Goal: Transaction & Acquisition: Obtain resource

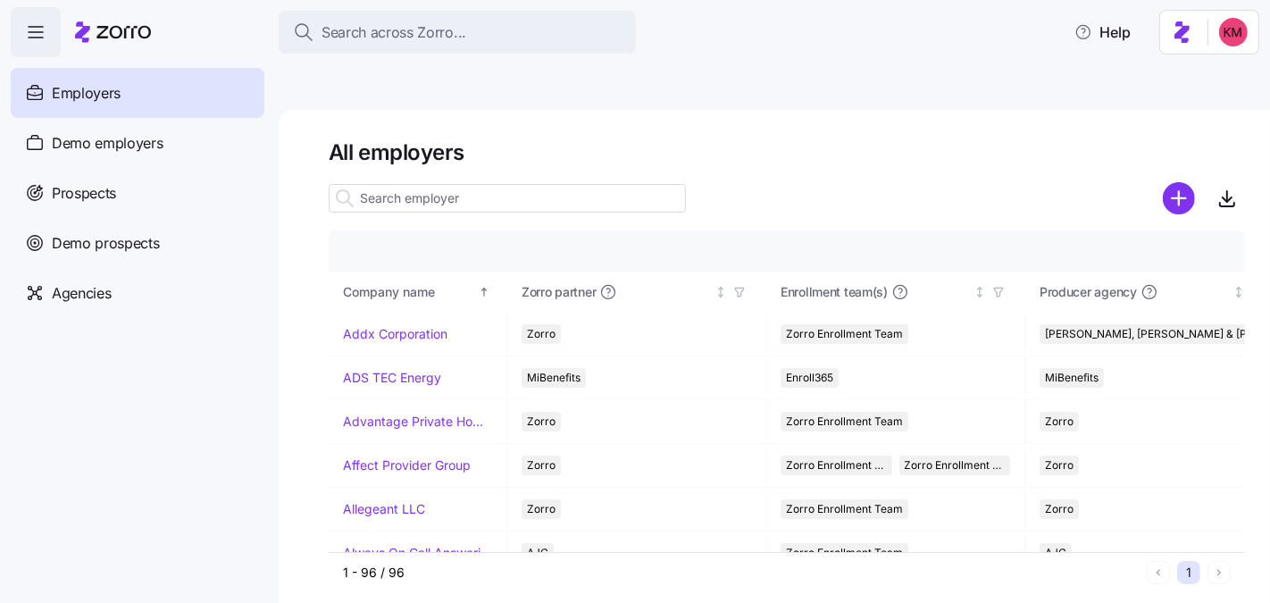
click at [458, 184] on input at bounding box center [507, 198] width 357 height 29
click at [115, 188] on span "Prospects" at bounding box center [84, 193] width 64 height 22
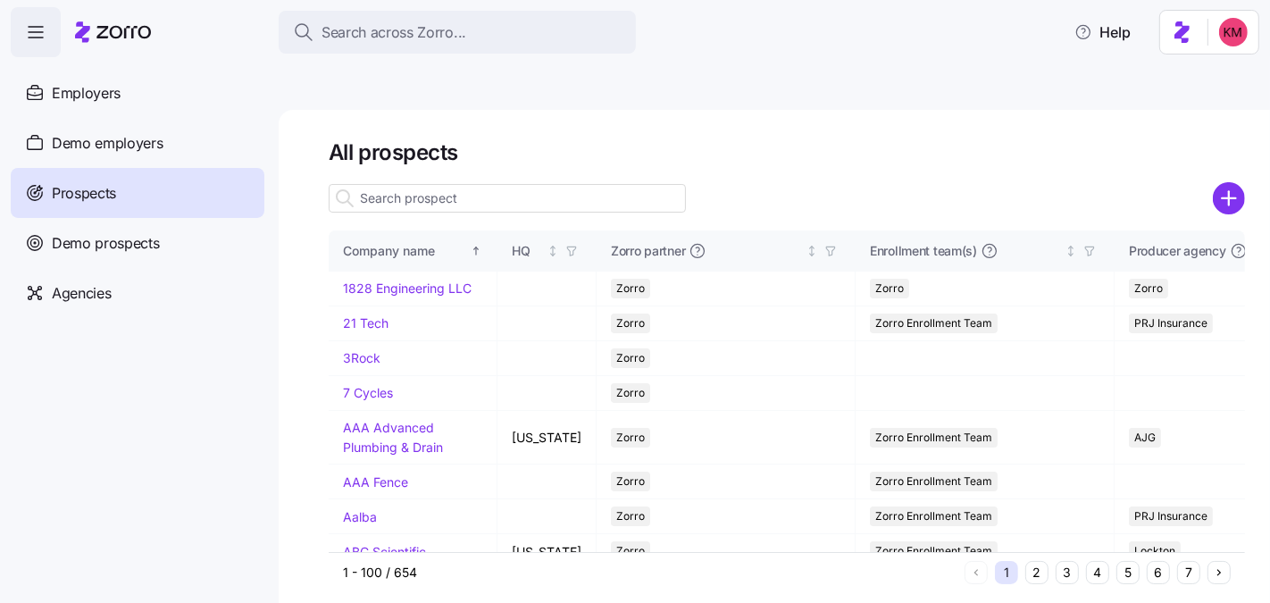
click at [385, 184] on input at bounding box center [507, 198] width 357 height 29
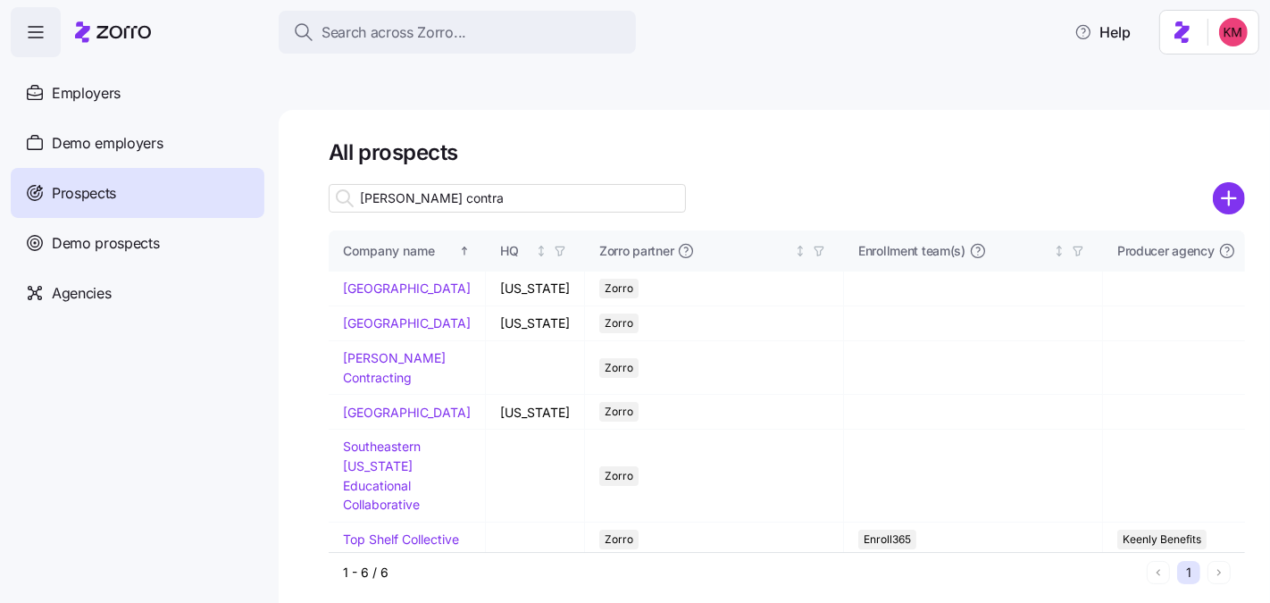
type input "collins contra"
click at [529, 138] on h1 "All prospects" at bounding box center [787, 152] width 916 height 28
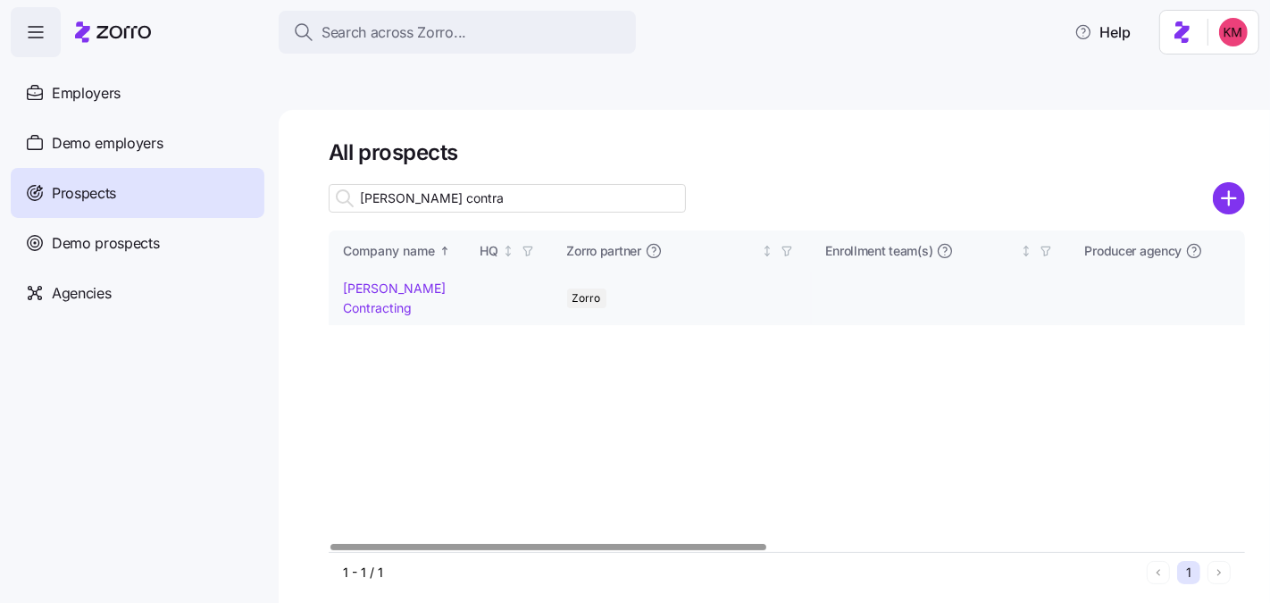
click at [376, 280] on link "[PERSON_NAME] Contracting" at bounding box center [394, 297] width 103 height 35
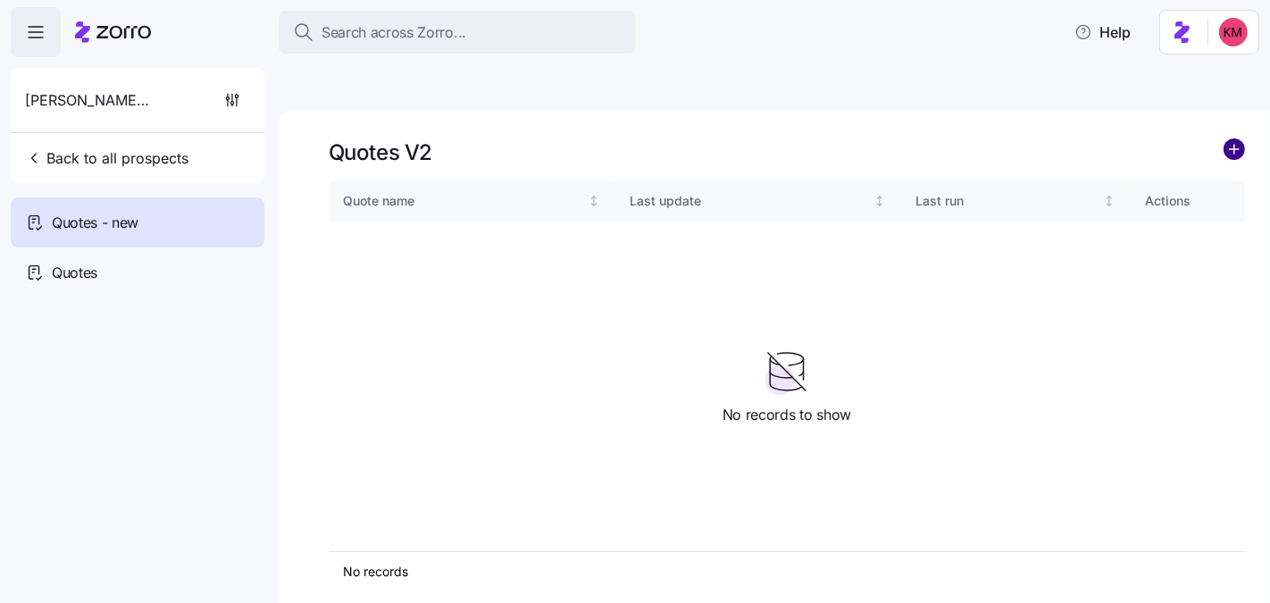
click at [1236, 139] on circle "add icon" at bounding box center [1234, 149] width 20 height 20
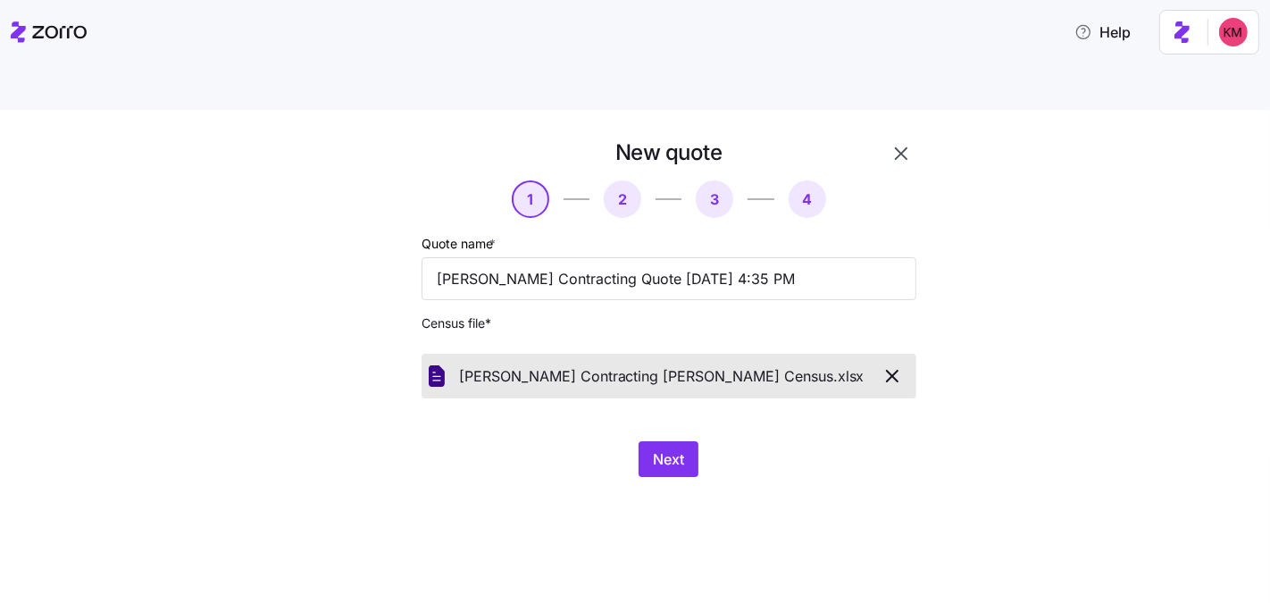
drag, startPoint x: 882, startPoint y: 498, endPoint x: 708, endPoint y: 429, distance: 187.2
click at [880, 498] on div "New quote 1 2 3 4 Quote name * Collins Contracting Quote 09/15/2025 4:35 PM Cen…" at bounding box center [635, 377] width 1270 height 535
click at [685, 441] on button "Next" at bounding box center [668, 459] width 60 height 36
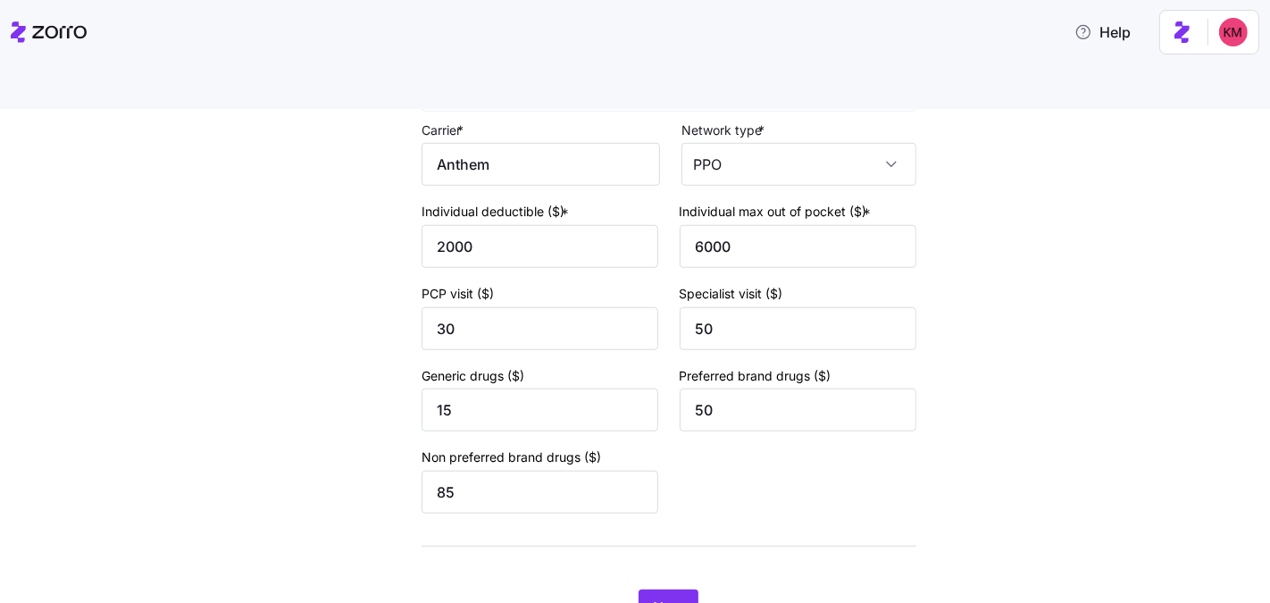
scroll to position [1305, 0]
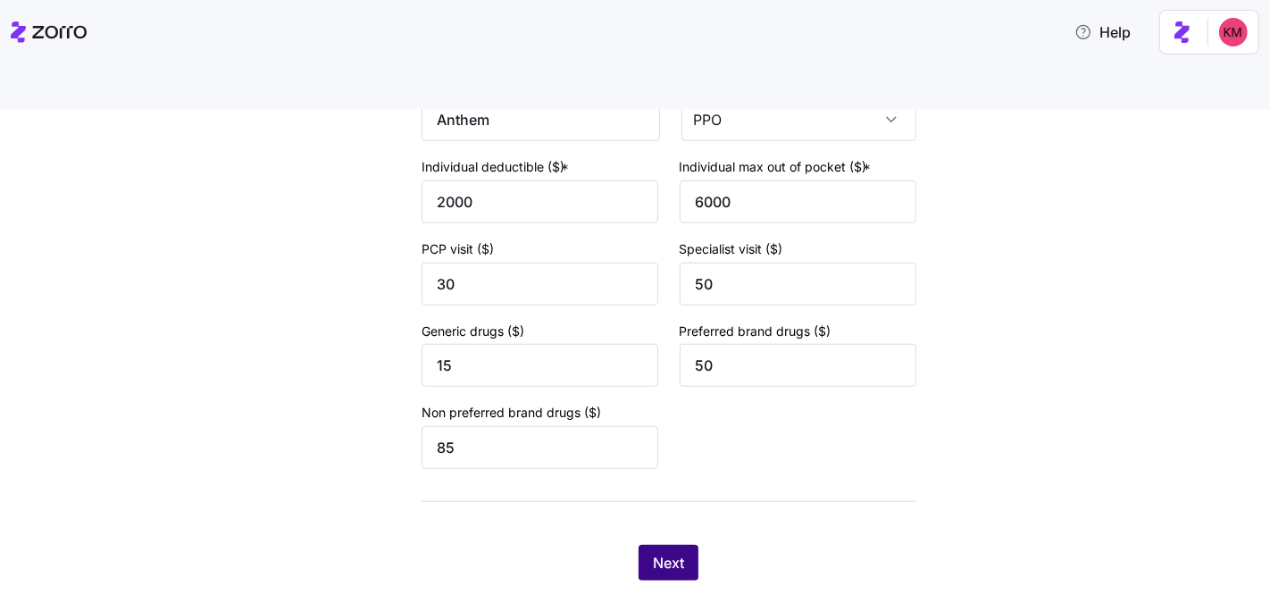
click at [661, 552] on span "Next" at bounding box center [668, 562] width 31 height 21
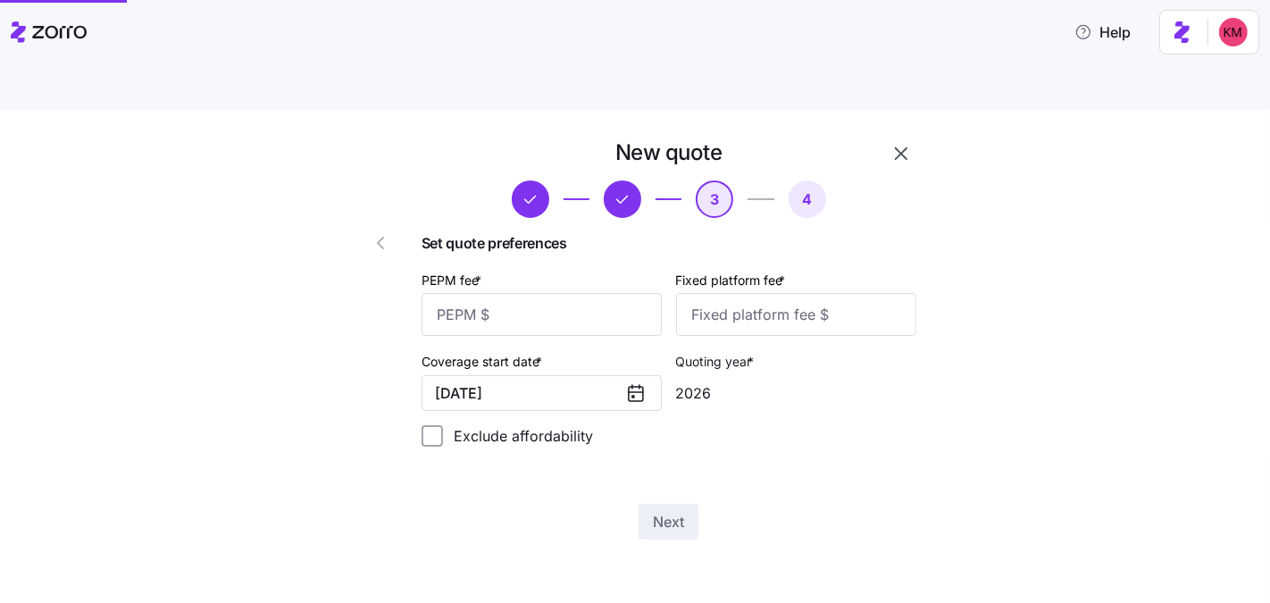
scroll to position [0, 0]
click at [533, 306] on div "Set quote preferences PEPM fee * Fixed platform fee * Coverage start date * 01/…" at bounding box center [668, 346] width 495 height 229
click at [548, 293] on input "PEPM fee *" at bounding box center [541, 314] width 240 height 43
type input "20"
type input "1000"
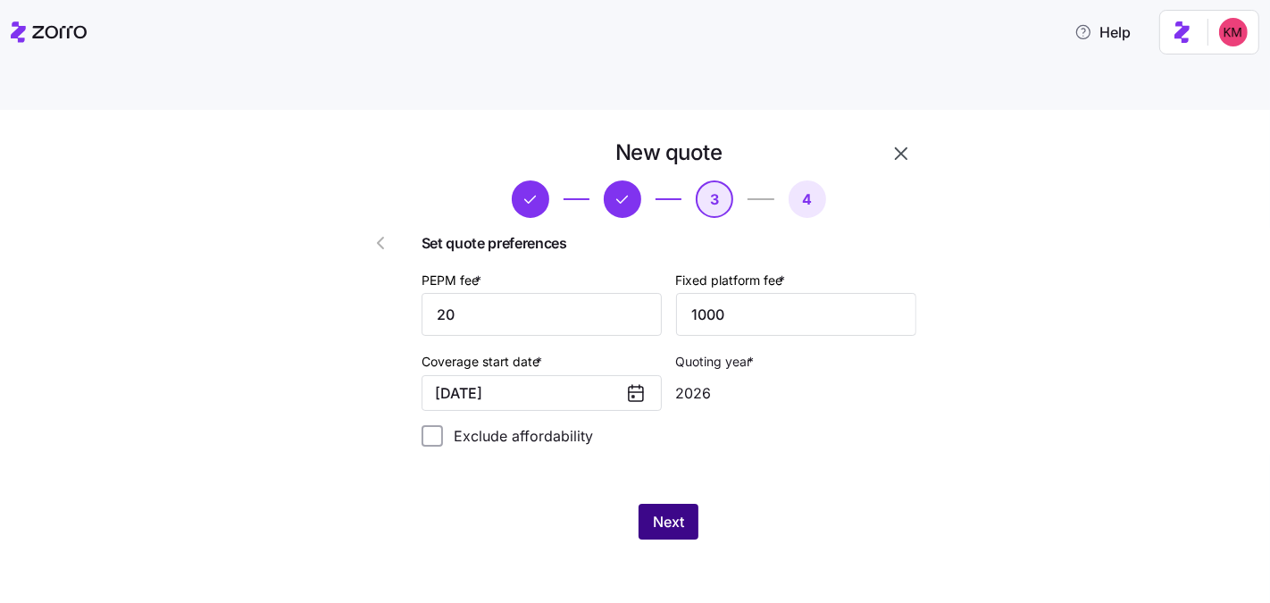
click at [685, 504] on button "Next" at bounding box center [668, 522] width 60 height 36
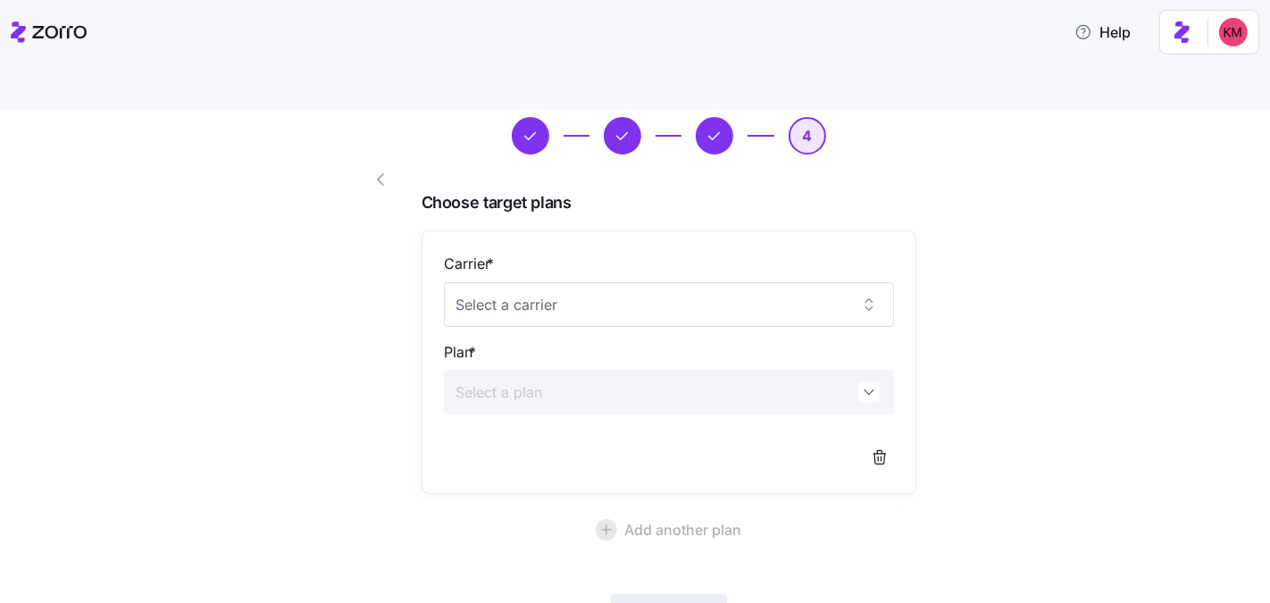
scroll to position [165, 0]
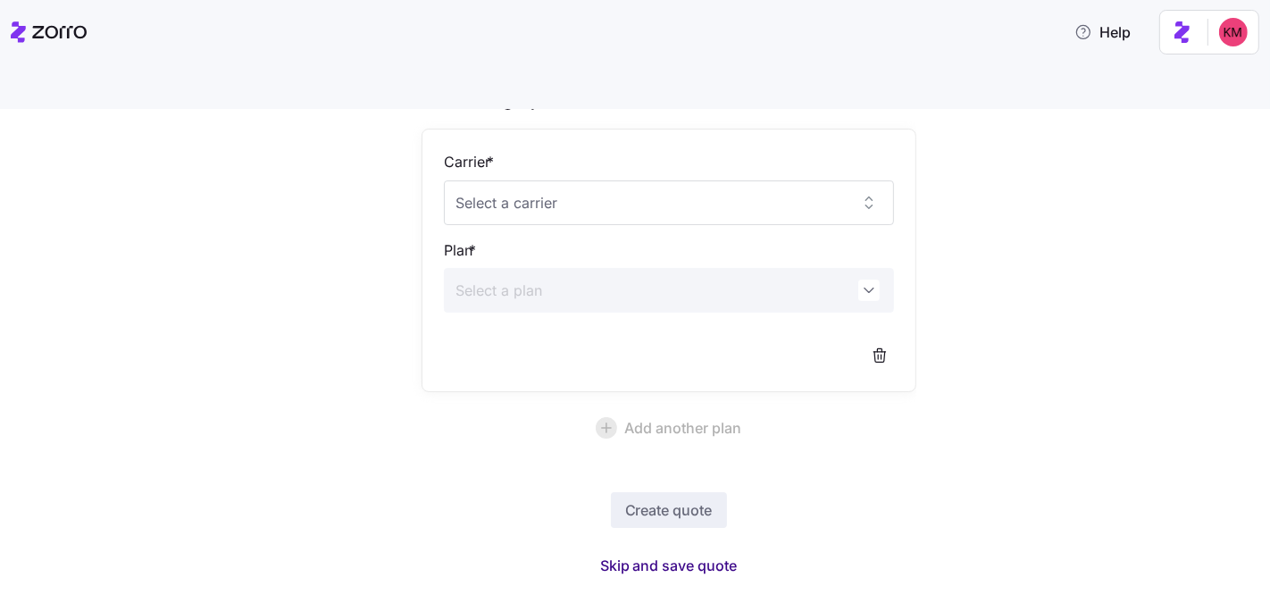
click at [647, 554] on span "Skip and save quote" at bounding box center [669, 564] width 138 height 21
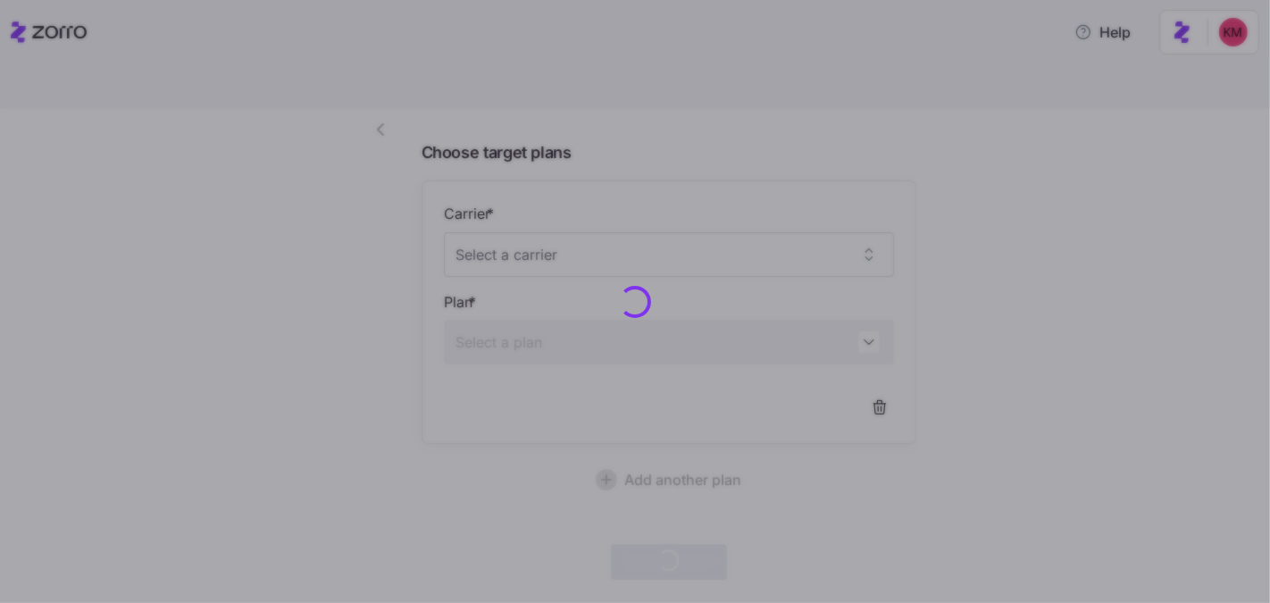
scroll to position [112, 0]
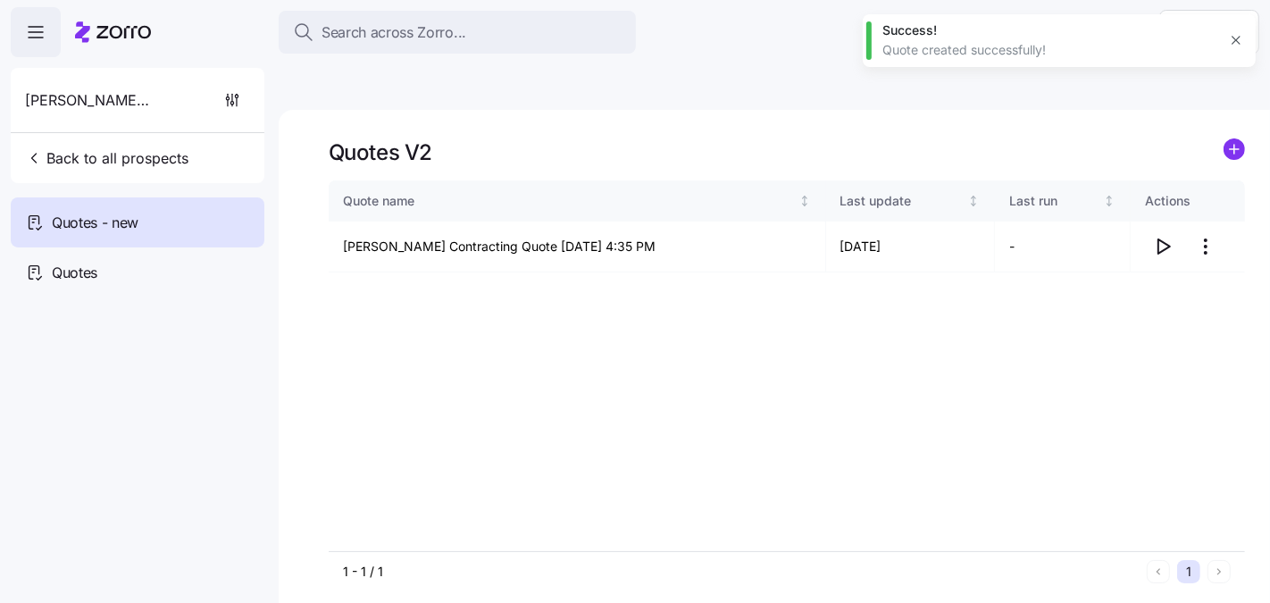
click at [1077, 267] on div "Quote name Last update Last run Actions Collins Contracting Quote 09/15/2025 4:…" at bounding box center [787, 365] width 916 height 371
click at [1164, 236] on icon "button" at bounding box center [1162, 246] width 21 height 21
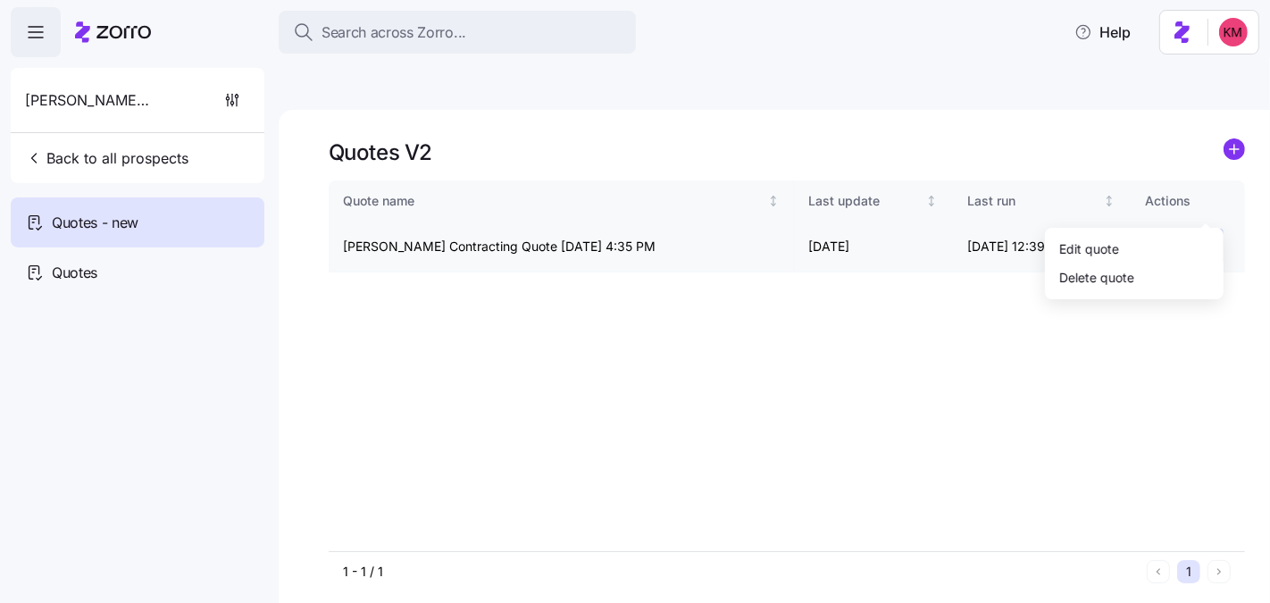
click at [1206, 202] on html "Search across Zorro... Help Collins Contracting Back to all prospects Quotes - …" at bounding box center [635, 385] width 1270 height 771
click at [1159, 241] on div "Edit quote" at bounding box center [1134, 248] width 164 height 29
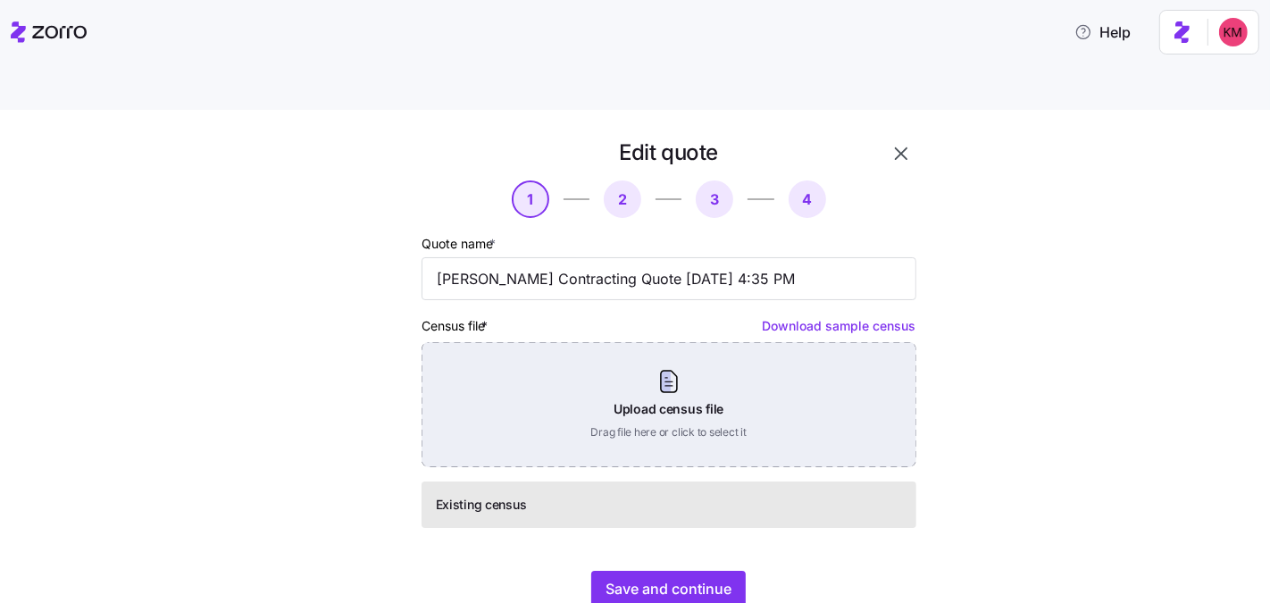
scroll to position [26, 0]
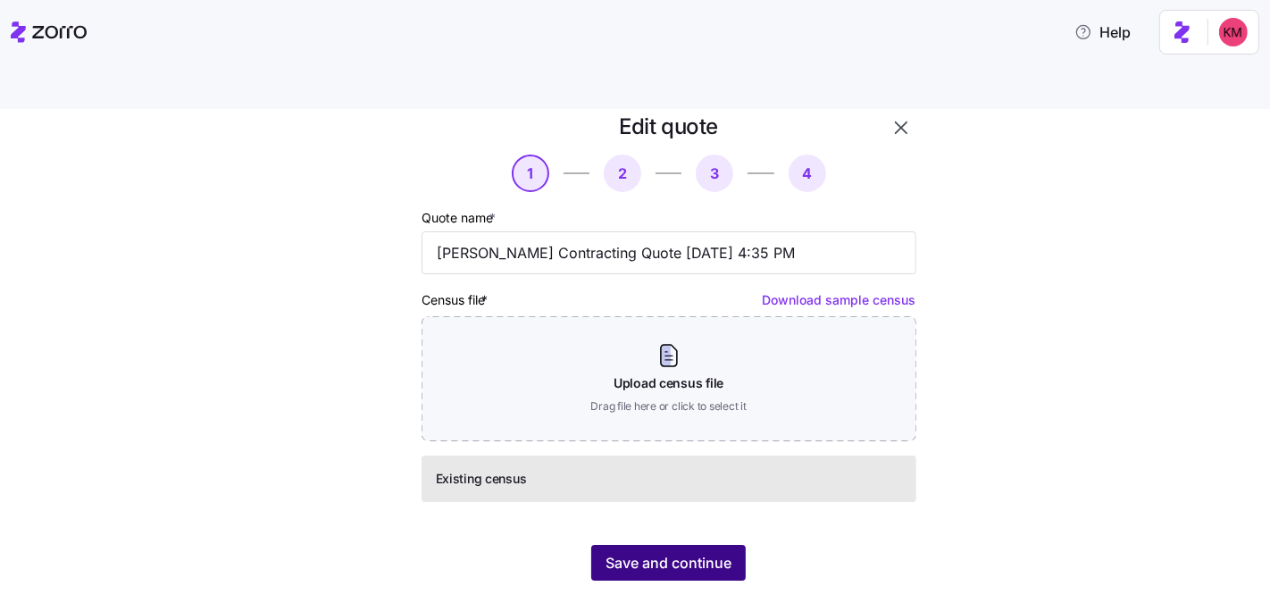
click at [605, 552] on span "Save and continue" at bounding box center [668, 562] width 126 height 21
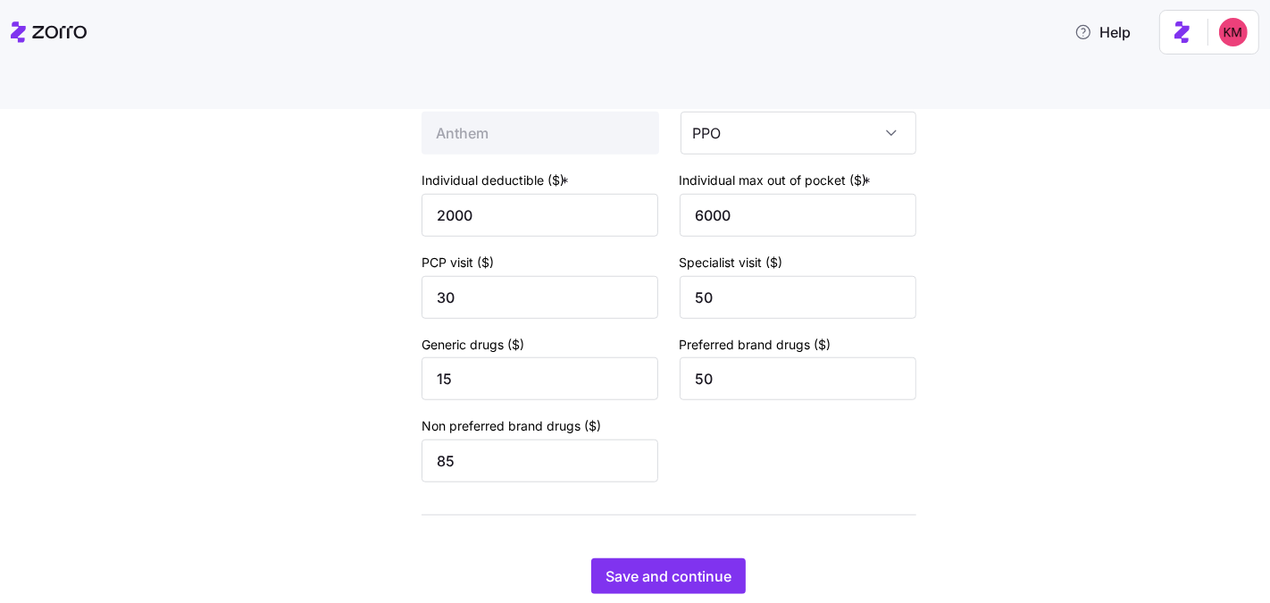
scroll to position [1292, 0]
click at [653, 563] on span "Save and continue" at bounding box center [668, 573] width 126 height 21
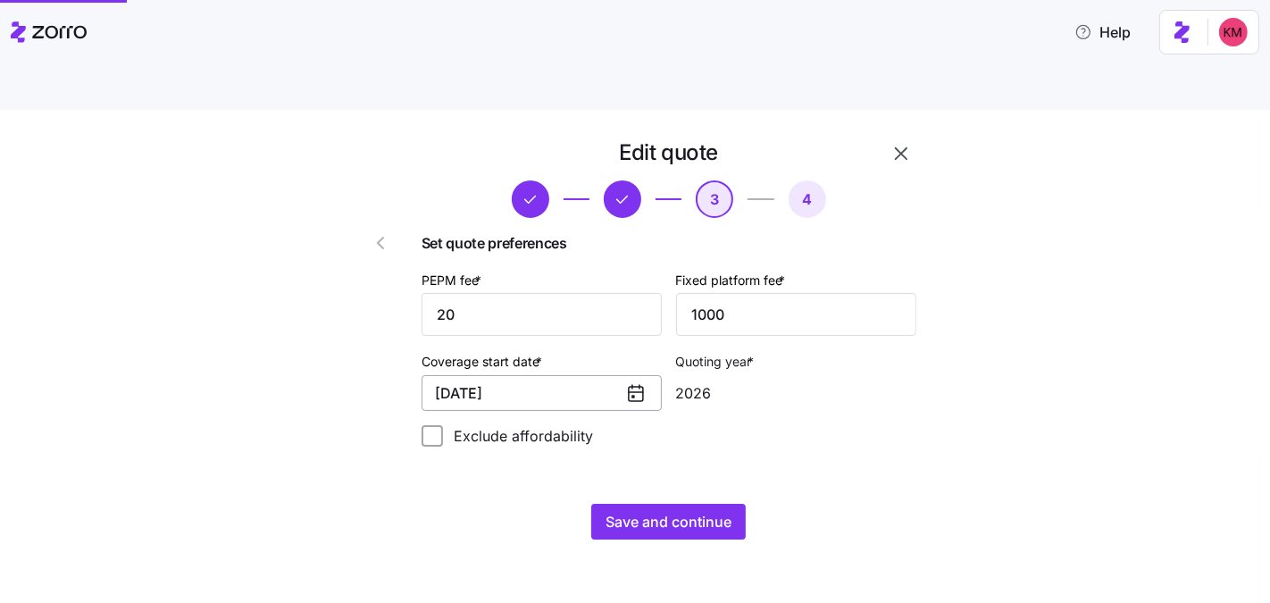
scroll to position [0, 0]
click at [542, 293] on input "20" at bounding box center [541, 314] width 240 height 43
type input "25"
click at [822, 533] on div "Edit quote 3 4 Set quote preferences PEPM fee * 25 Fixed platform fee * 1000 Co…" at bounding box center [635, 377] width 1270 height 535
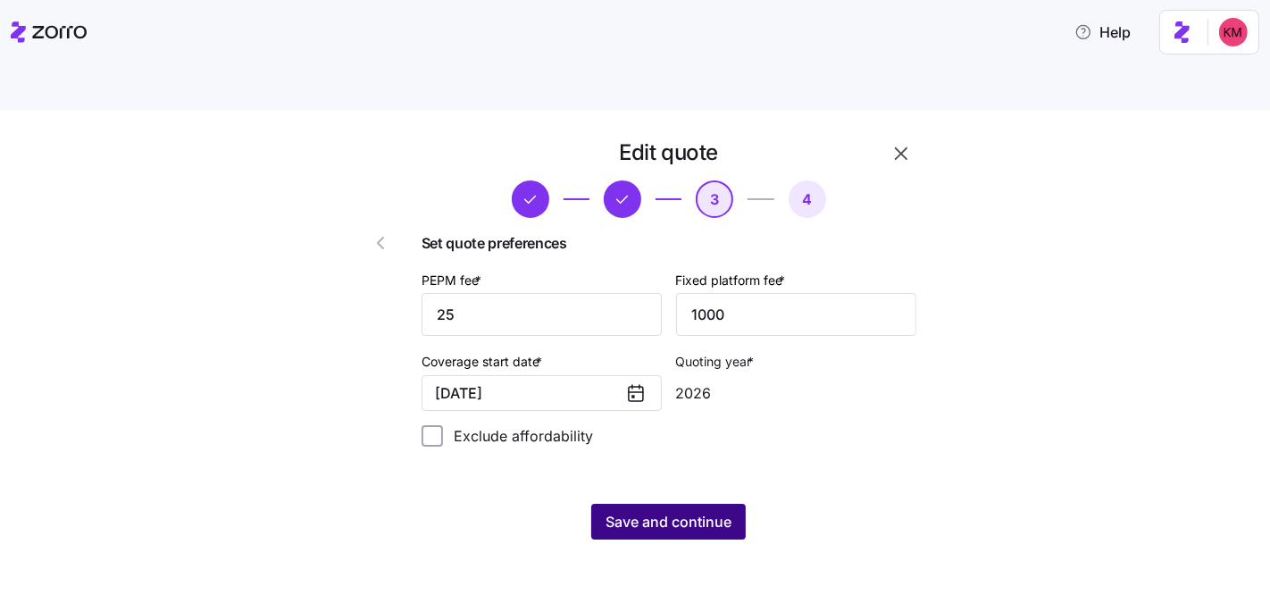
click at [671, 511] on span "Save and continue" at bounding box center [668, 521] width 126 height 21
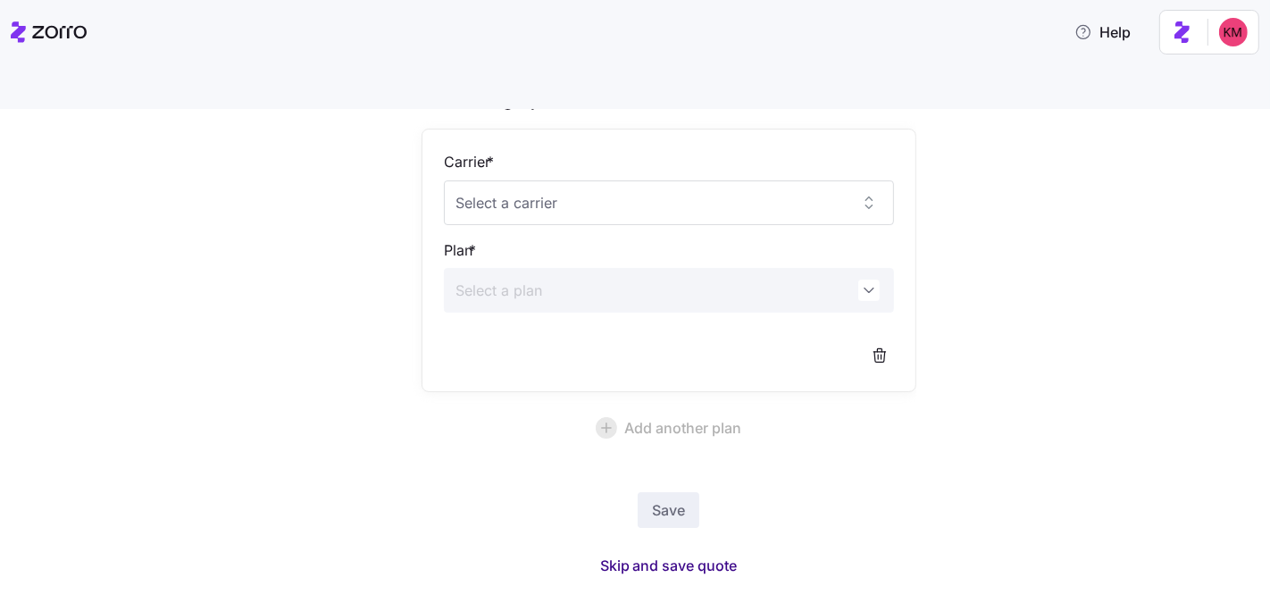
click at [666, 554] on span "Skip and save quote" at bounding box center [669, 564] width 138 height 21
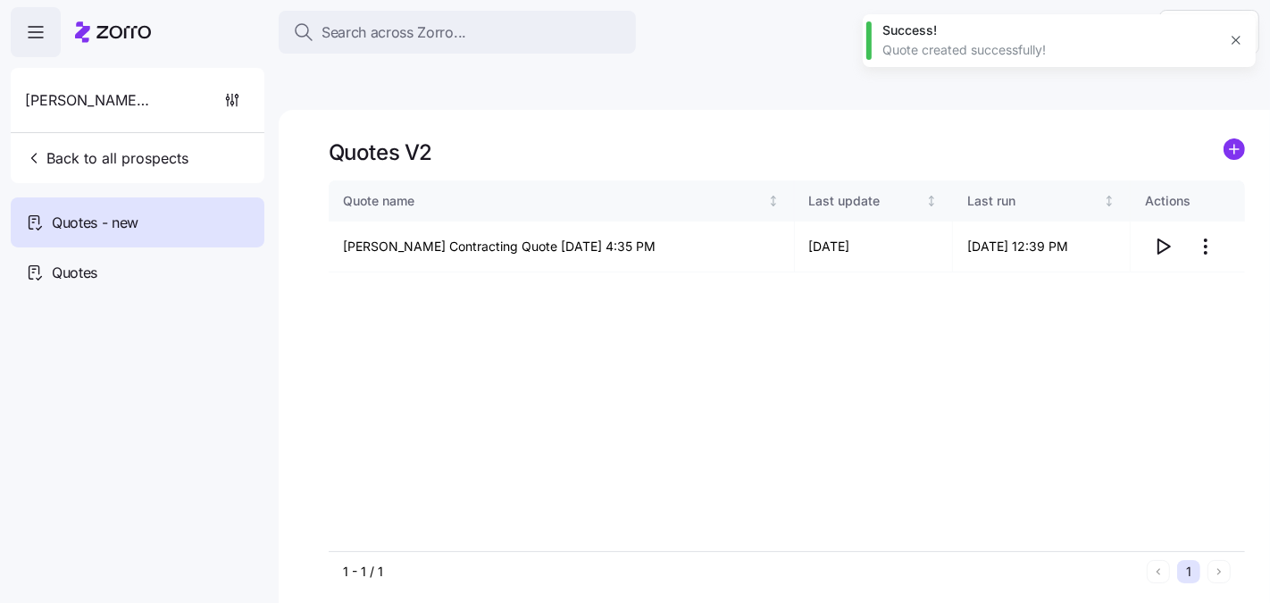
click at [970, 365] on div "Quote name Last update Last run Actions Collins Contracting Quote 09/15/2025 4:…" at bounding box center [787, 365] width 916 height 371
click at [1171, 236] on icon "button" at bounding box center [1162, 246] width 21 height 21
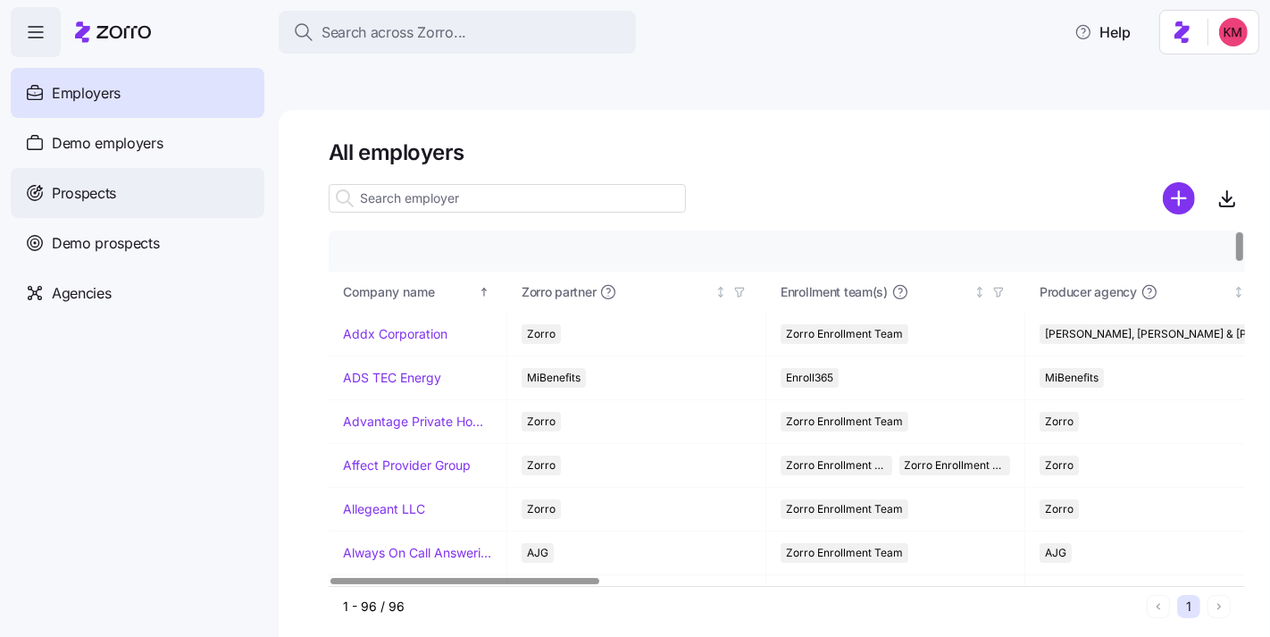
click at [38, 191] on icon at bounding box center [35, 192] width 20 height 21
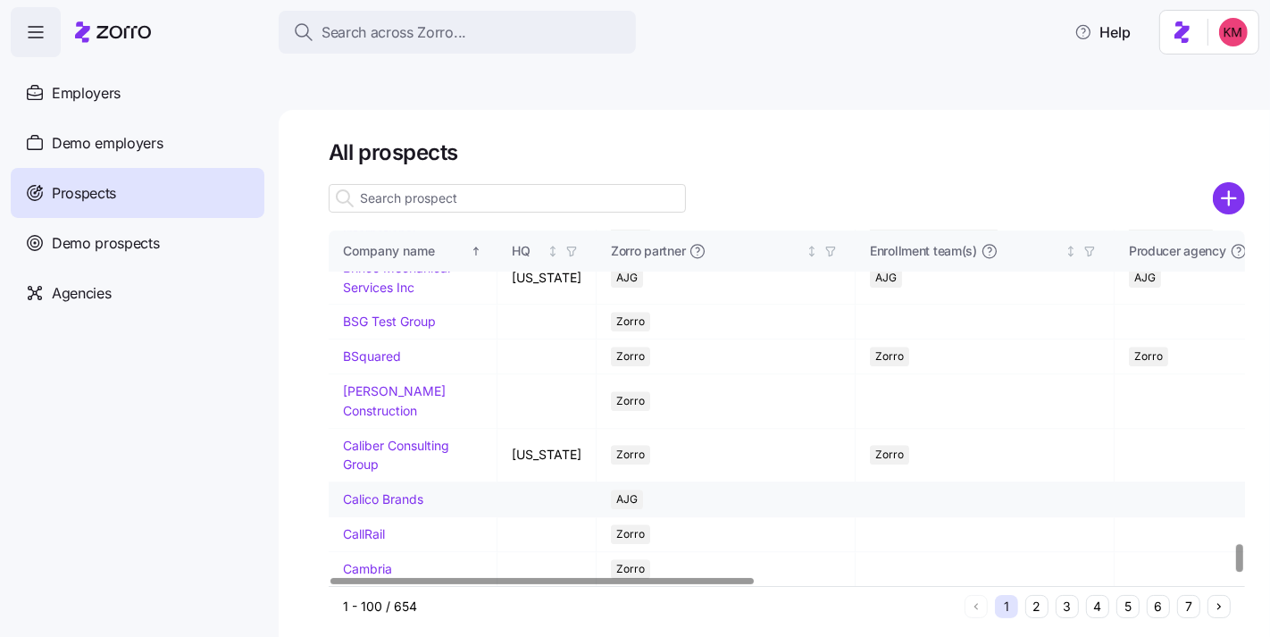
scroll to position [4046, 0]
click at [1040, 595] on button "2" at bounding box center [1036, 606] width 23 height 23
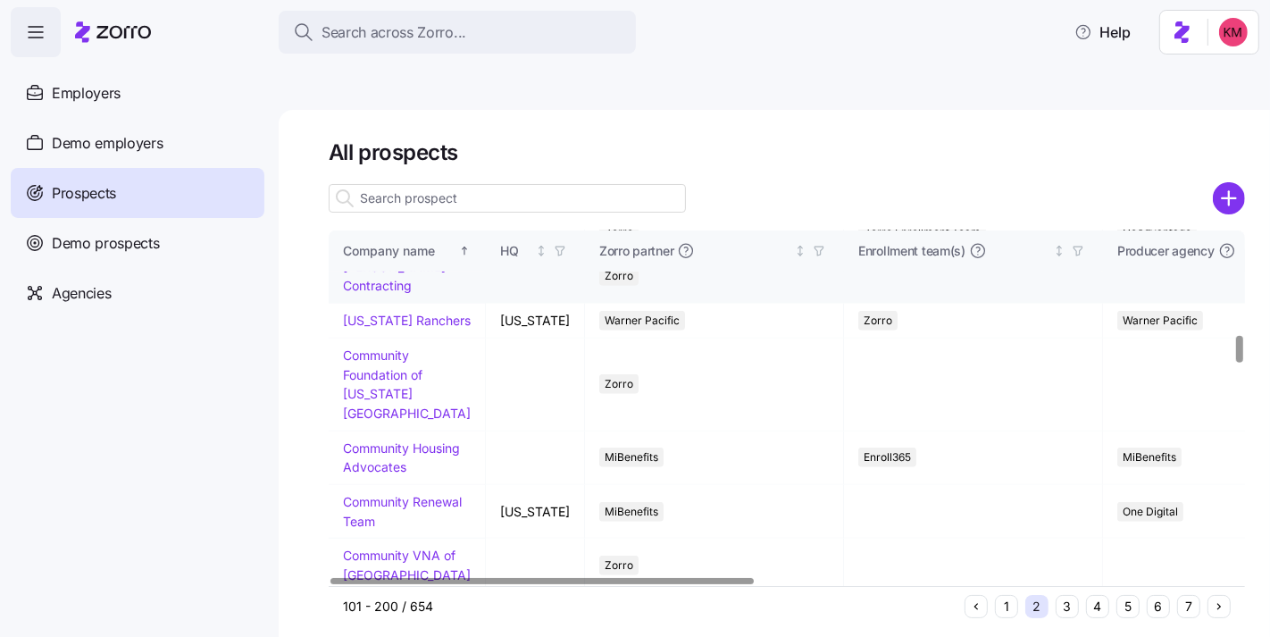
scroll to position [1405, 0]
click at [385, 293] on link "Collins Contracting" at bounding box center [394, 275] width 103 height 35
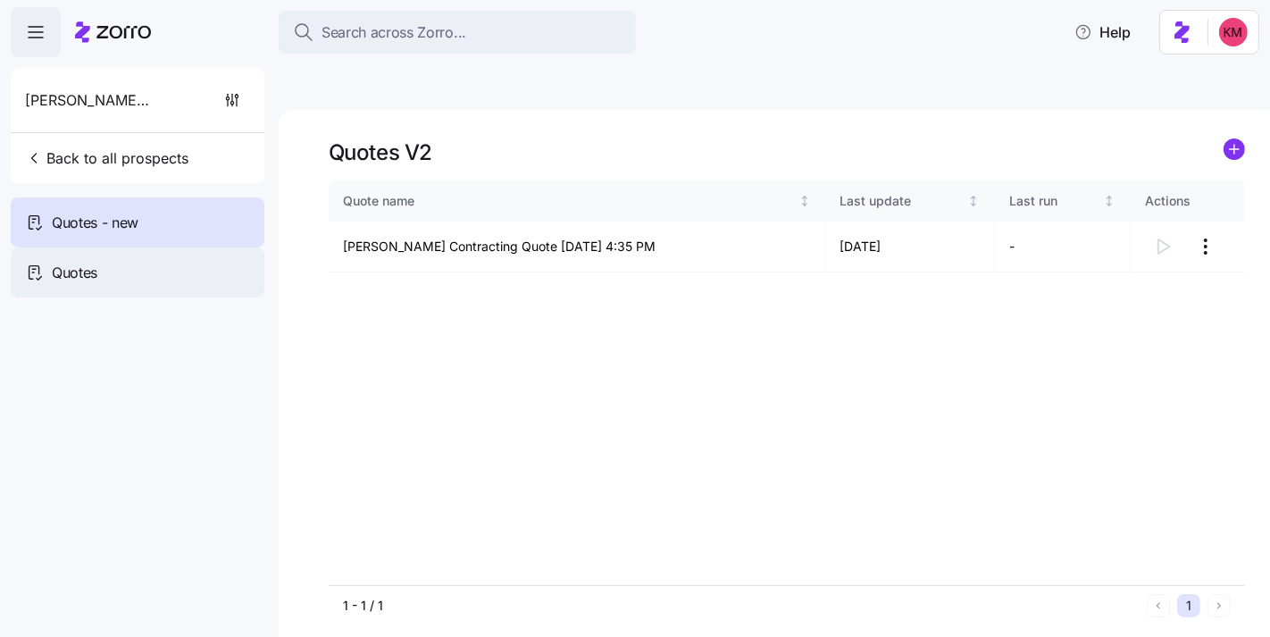
click at [163, 281] on div "Quotes" at bounding box center [138, 272] width 254 height 50
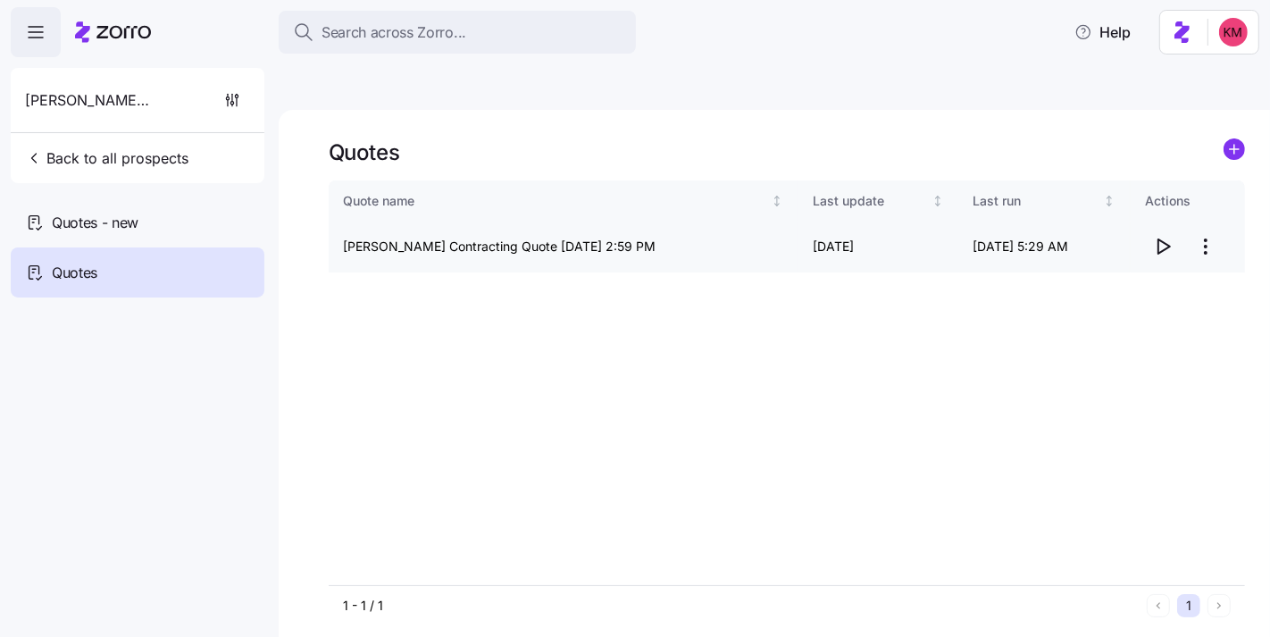
click at [1203, 199] on html "Search across Zorro... Help Collins Contracting Back to all prospects Quotes - …" at bounding box center [635, 402] width 1270 height 805
click at [944, 253] on html "Search across Zorro... Help Collins Contracting Back to all prospects Quotes - …" at bounding box center [635, 402] width 1270 height 805
click at [1159, 236] on icon "button" at bounding box center [1162, 246] width 21 height 21
click at [1205, 197] on html "Search across Zorro... Help Collins Contracting Back to all prospects Quotes - …" at bounding box center [635, 402] width 1270 height 805
click at [1146, 238] on div "Edit quote" at bounding box center [1134, 248] width 164 height 29
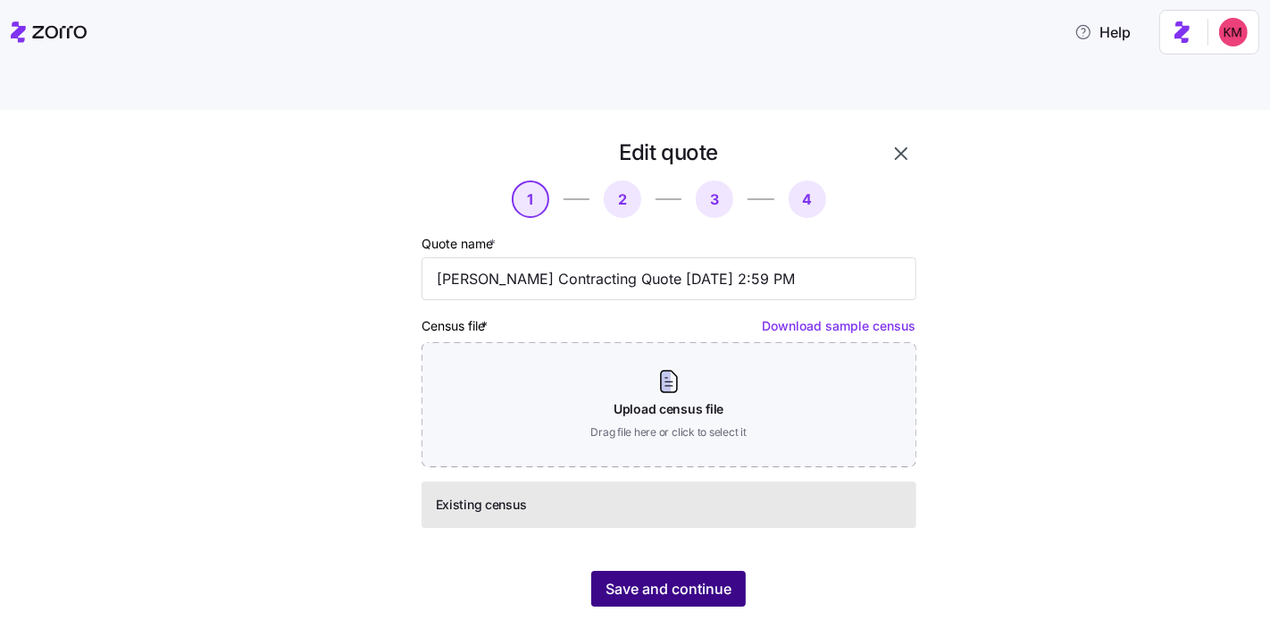
click at [676, 578] on span "Save and continue" at bounding box center [668, 588] width 126 height 21
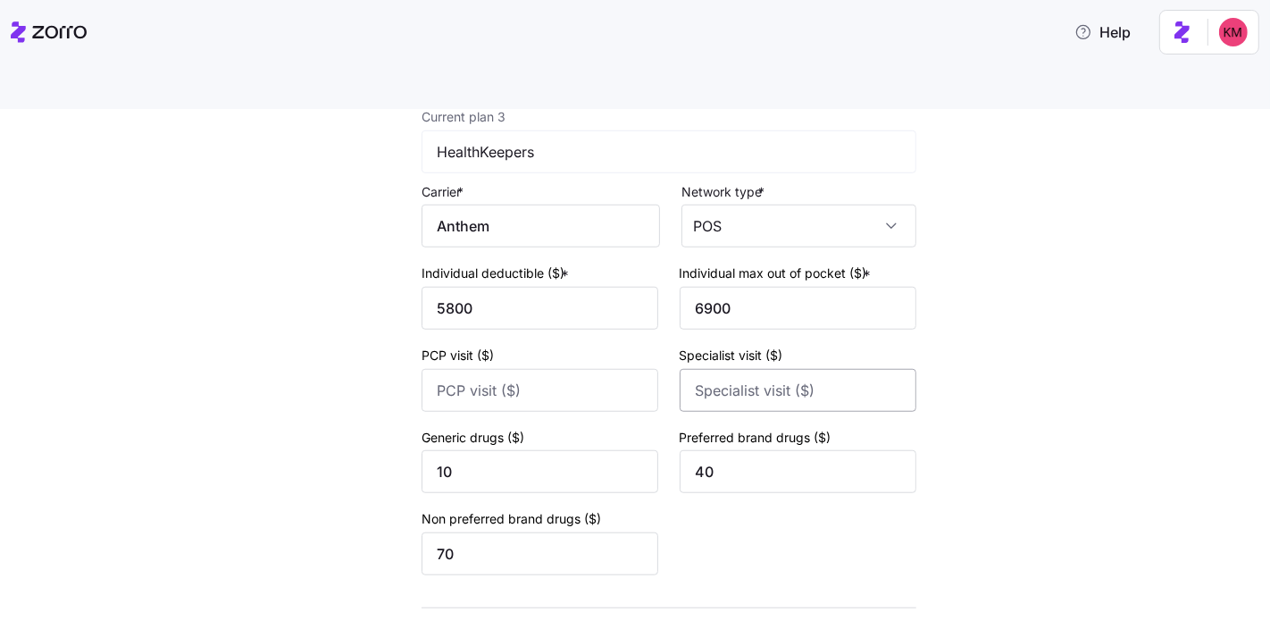
scroll to position [1271, 0]
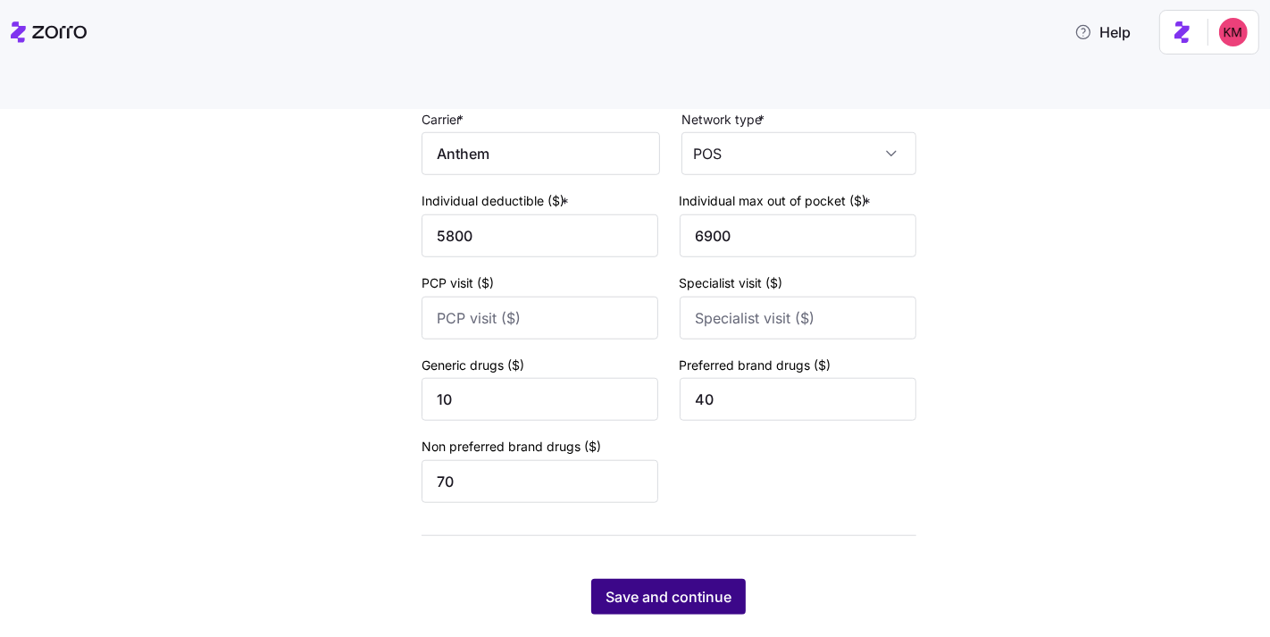
click at [681, 586] on span "Save and continue" at bounding box center [668, 596] width 126 height 21
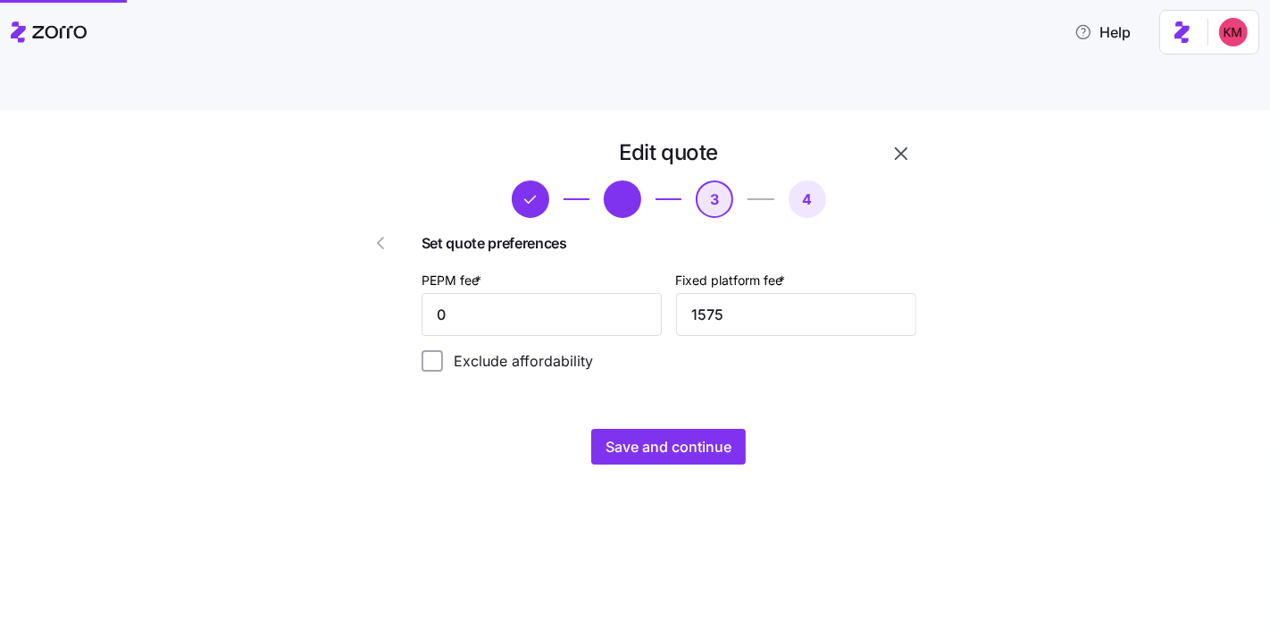
scroll to position [0, 0]
click at [619, 293] on input "0" at bounding box center [541, 314] width 240 height 43
click at [588, 293] on input "0" at bounding box center [541, 314] width 240 height 43
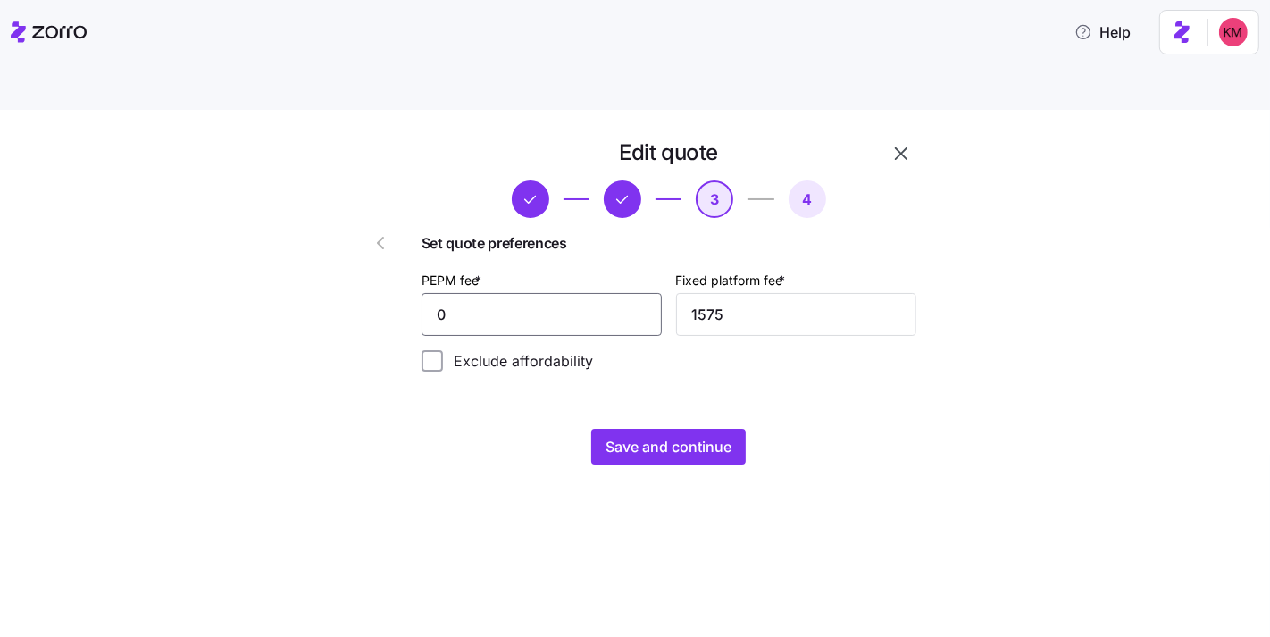
click at [588, 293] on input "0" at bounding box center [541, 314] width 240 height 43
type input "20"
type input "1000"
click at [648, 436] on span "Save and continue" at bounding box center [668, 446] width 126 height 21
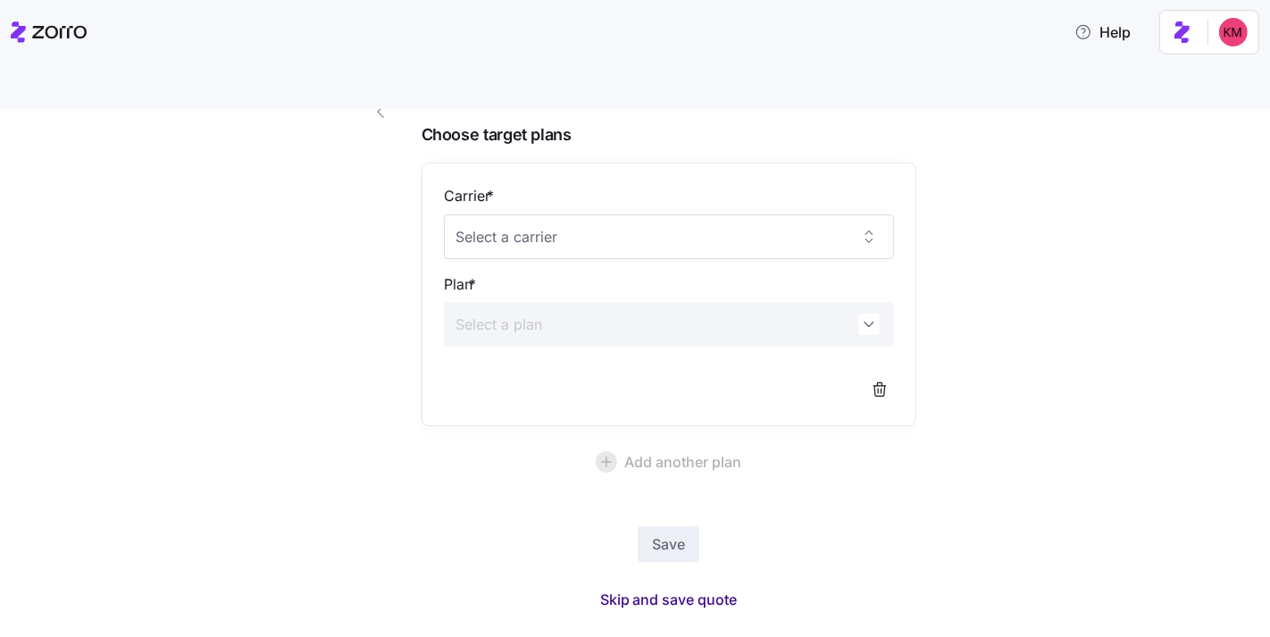
click at [655, 583] on button "Skip and save quote" at bounding box center [669, 599] width 166 height 32
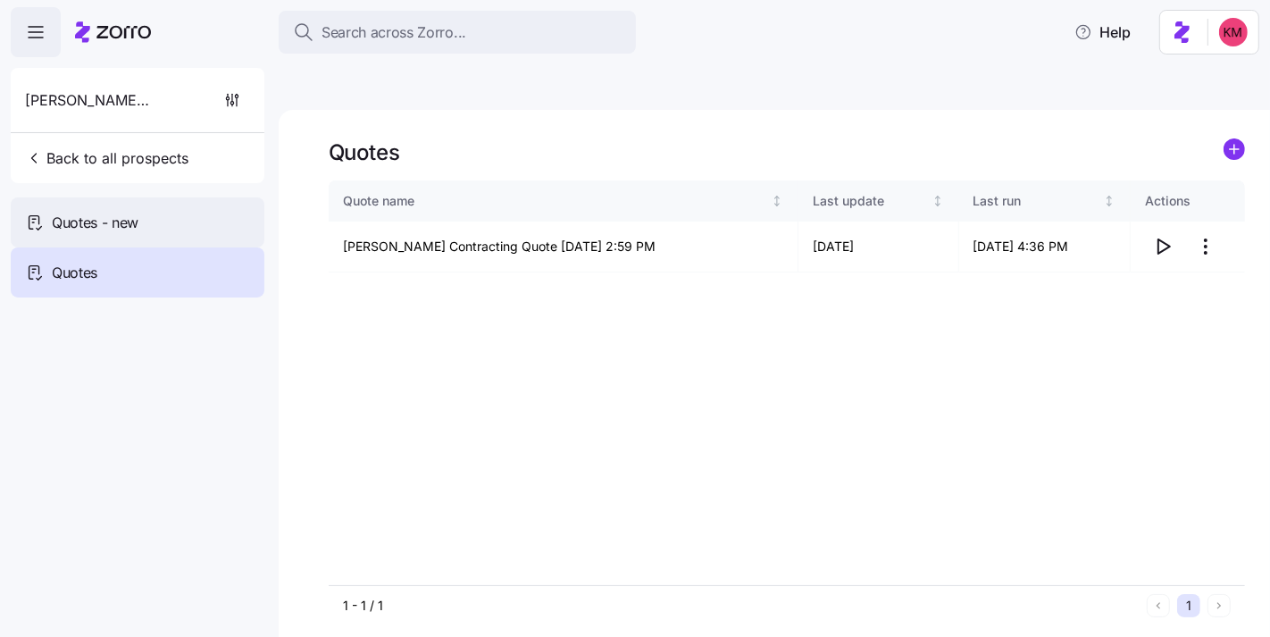
click at [104, 223] on span "Quotes - new" at bounding box center [95, 223] width 87 height 22
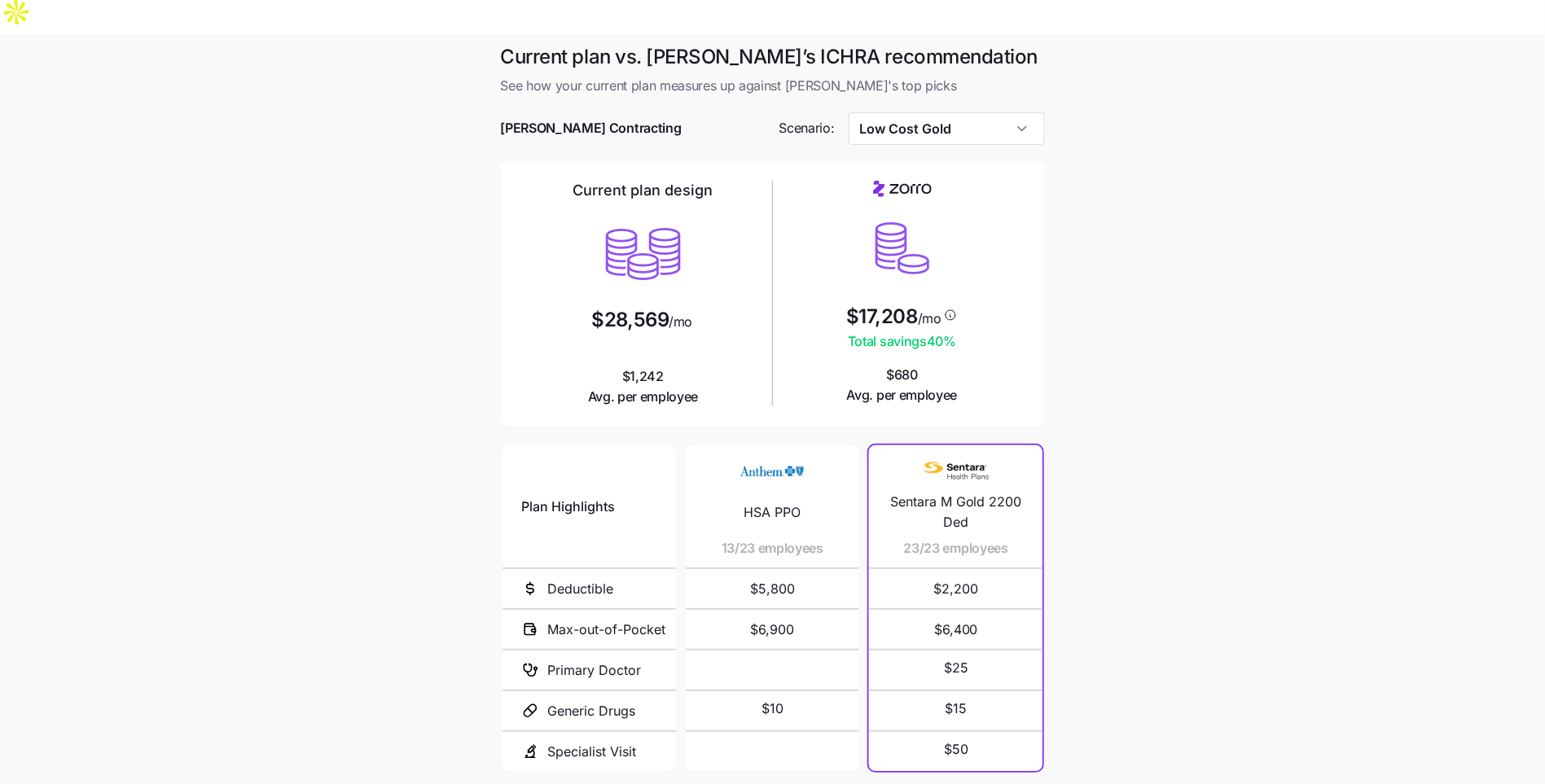
scroll to position [5, 0]
click at [970, 111] on input "Low Cost Gold" at bounding box center [946, 128] width 196 height 33
click at [1222, 97] on main "Current plan vs. Zorro’s ICHRA recommendation See how your current plan measure…" at bounding box center [772, 478] width 1545 height 889
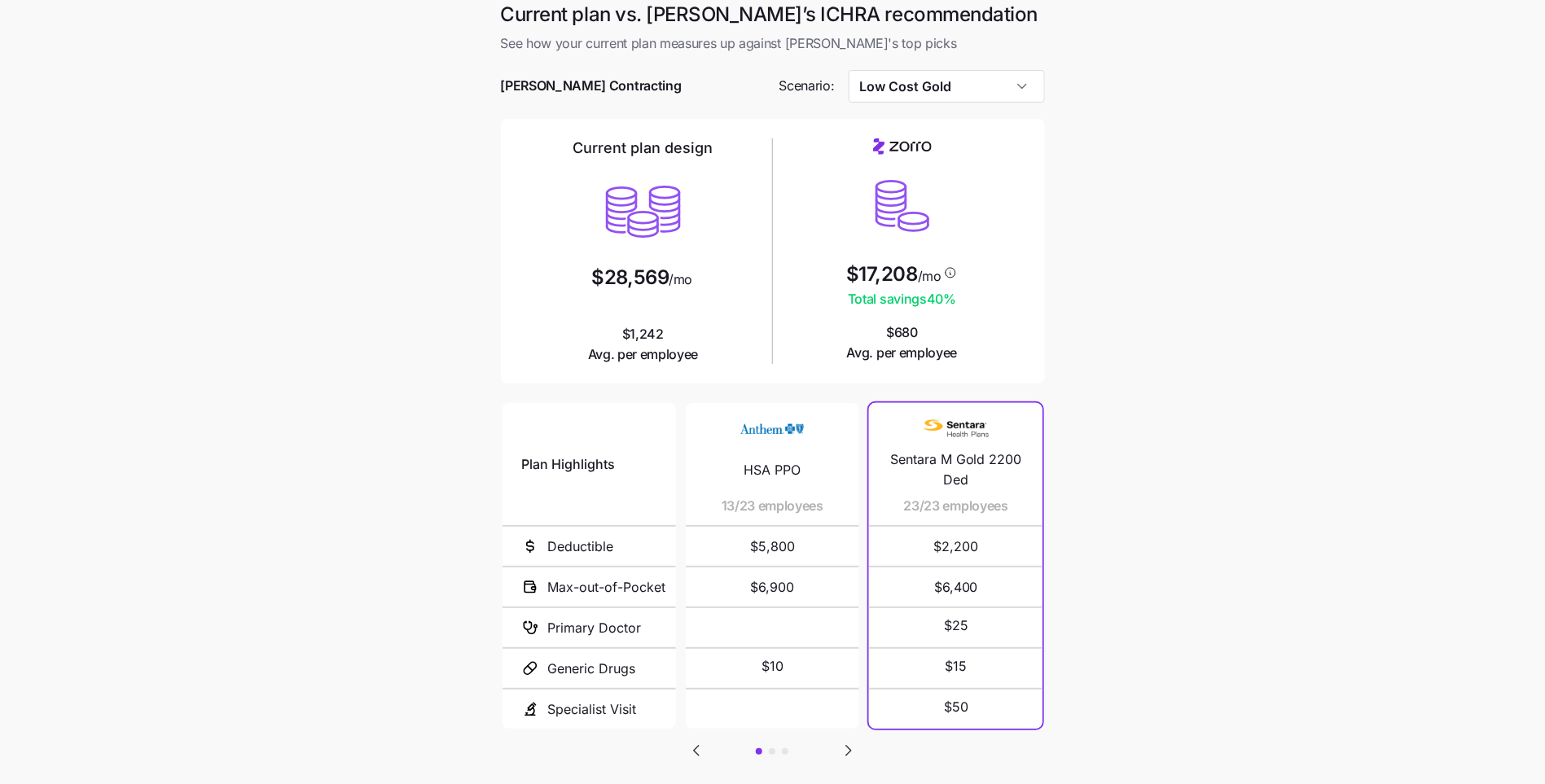
scroll to position [104, 0]
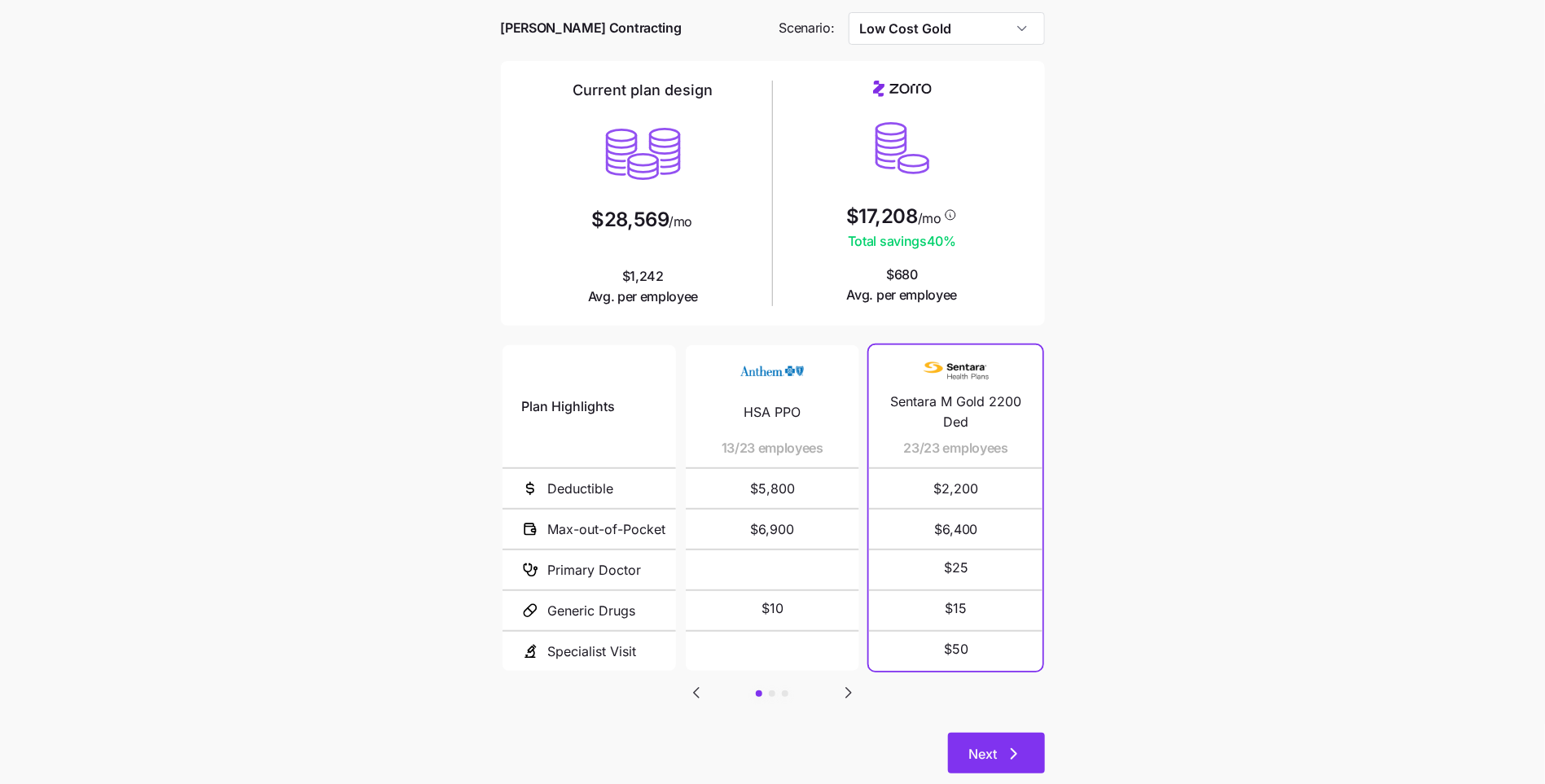
click at [1036, 733] on button "Next" at bounding box center [996, 753] width 97 height 41
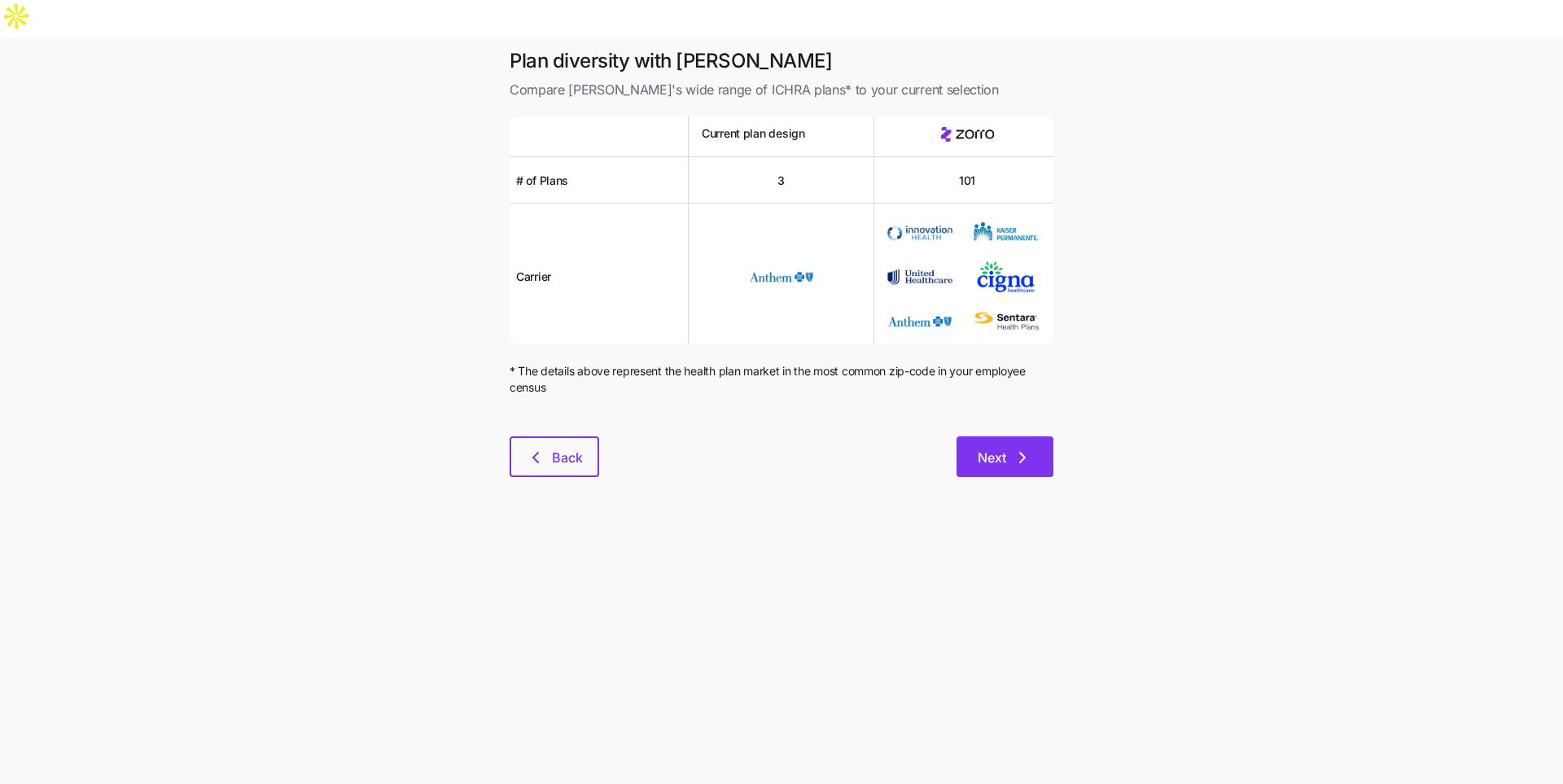
click at [978, 448] on span "Next" at bounding box center [991, 457] width 28 height 19
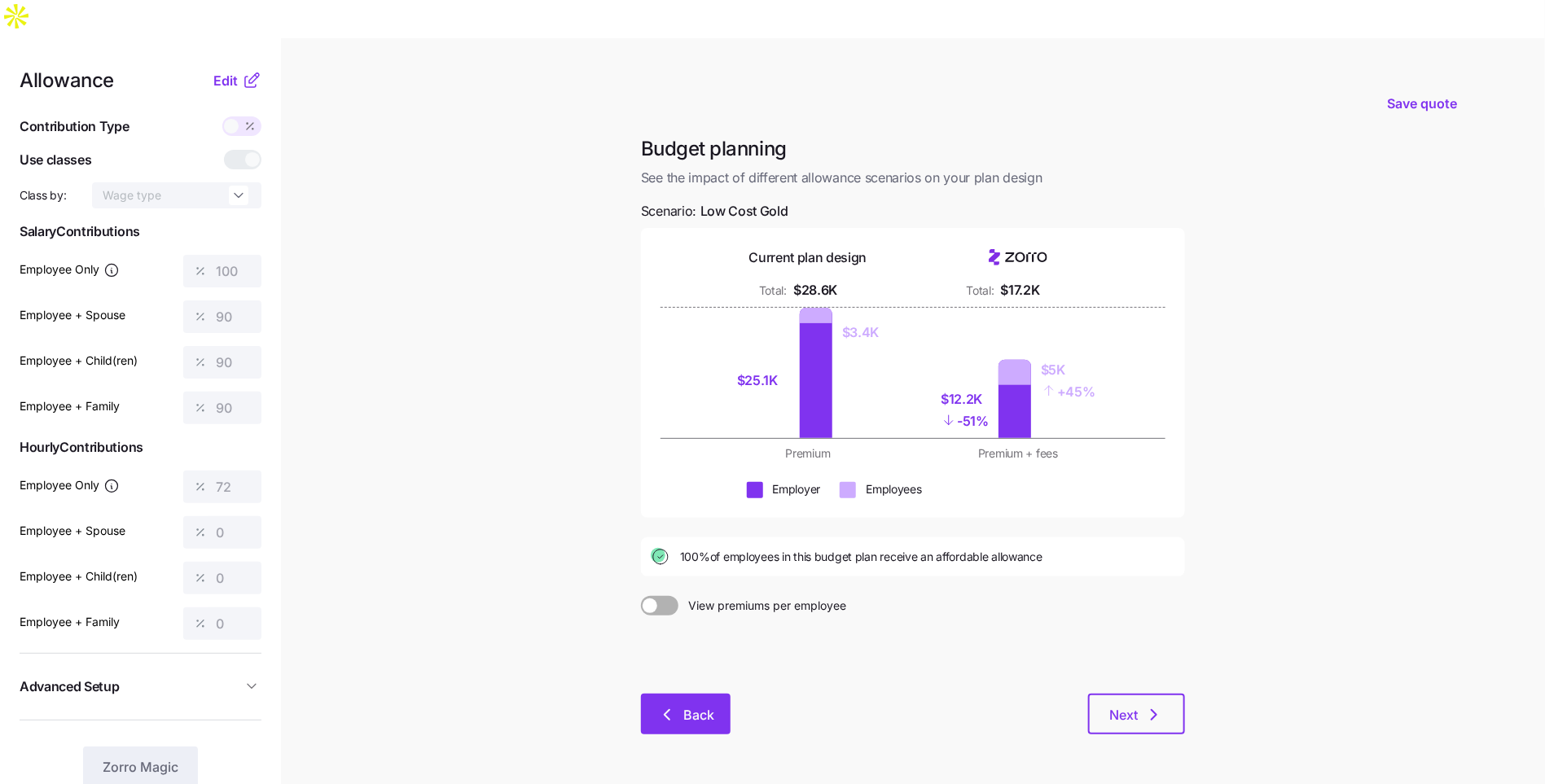
click at [716, 694] on button "Back" at bounding box center [686, 714] width 89 height 41
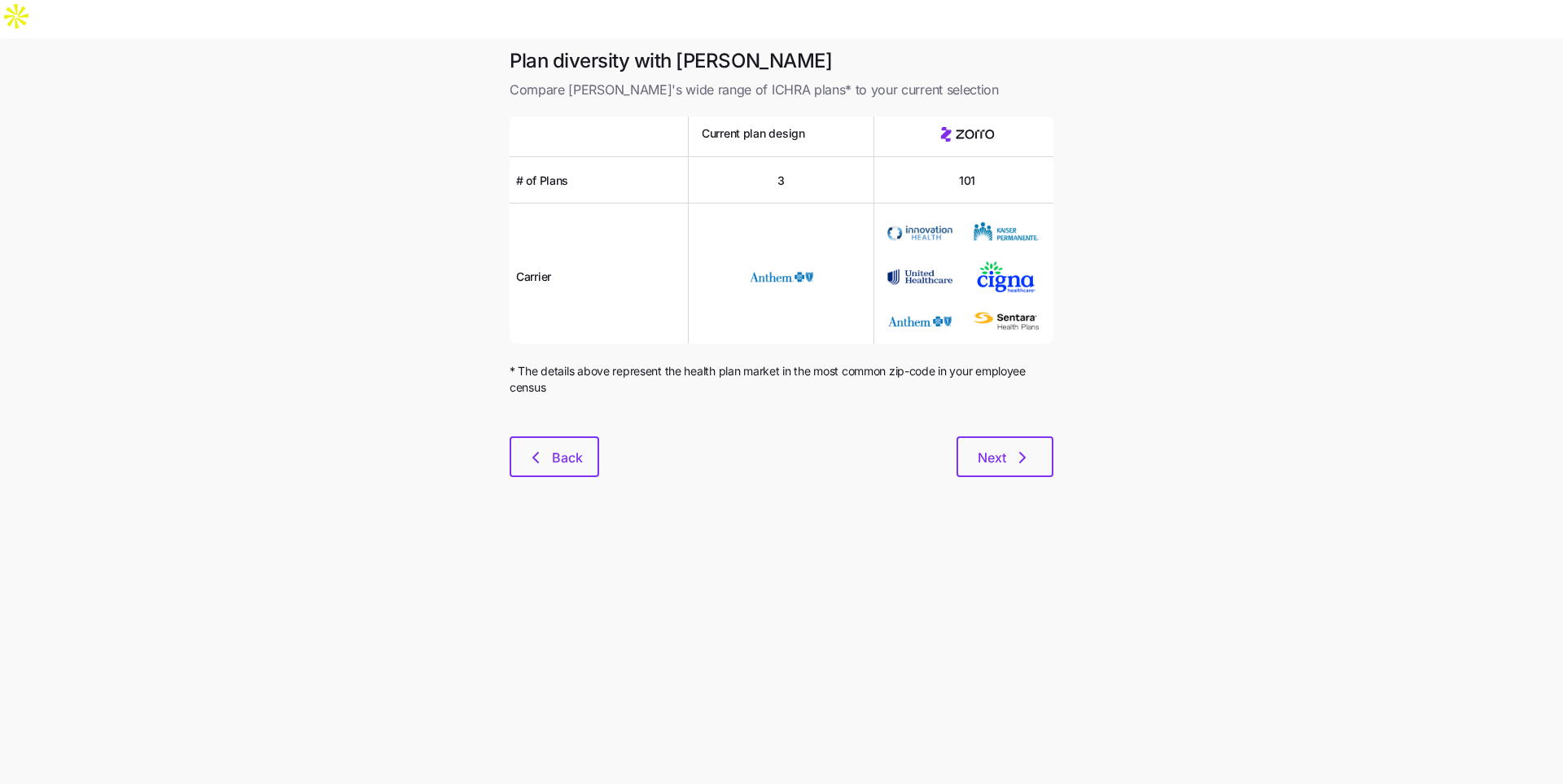
click at [602, 437] on div "Next" at bounding box center [826, 457] width 454 height 41
click at [566, 448] on span "Back" at bounding box center [567, 457] width 31 height 19
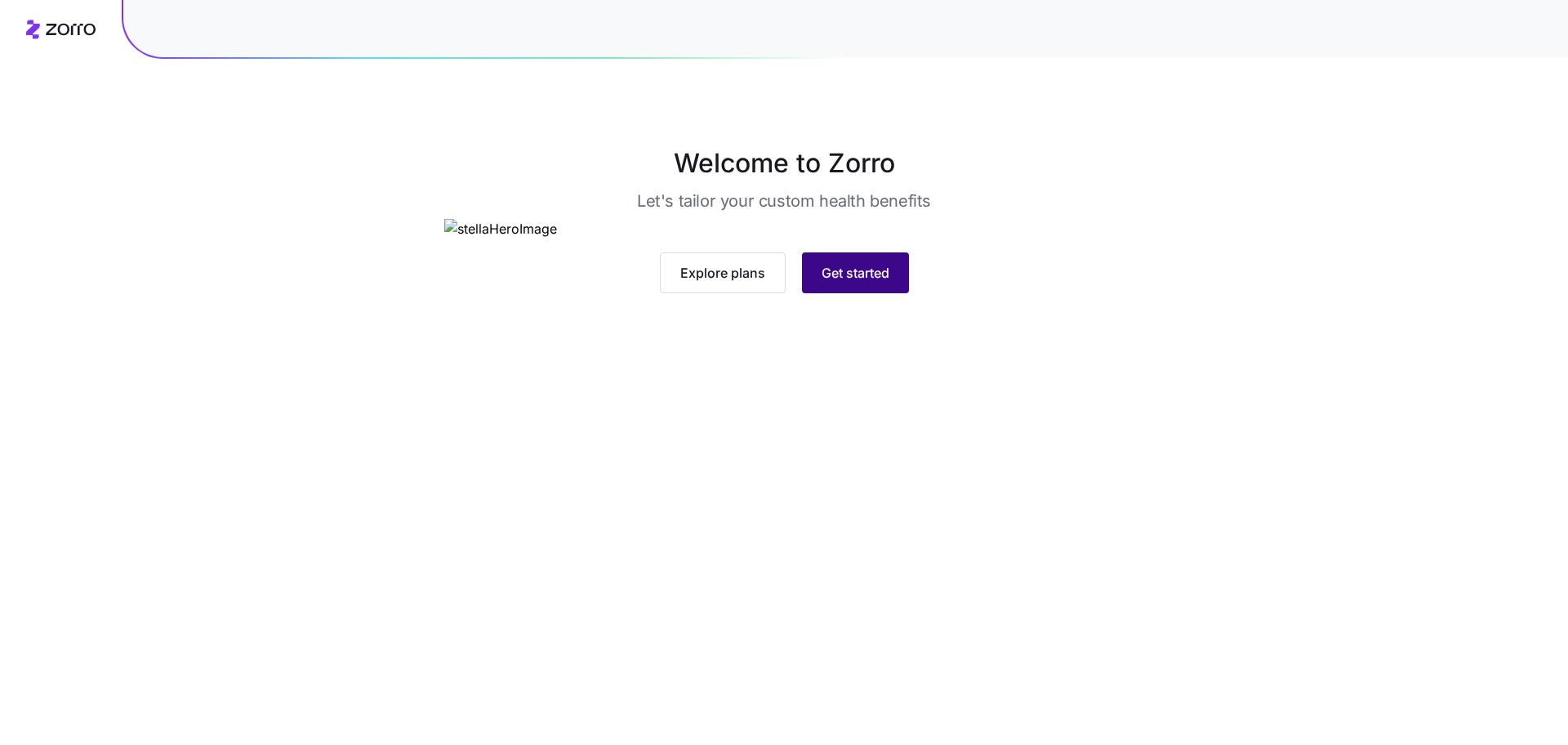
click at [869, 294] on button "Get started" at bounding box center [855, 273] width 107 height 41
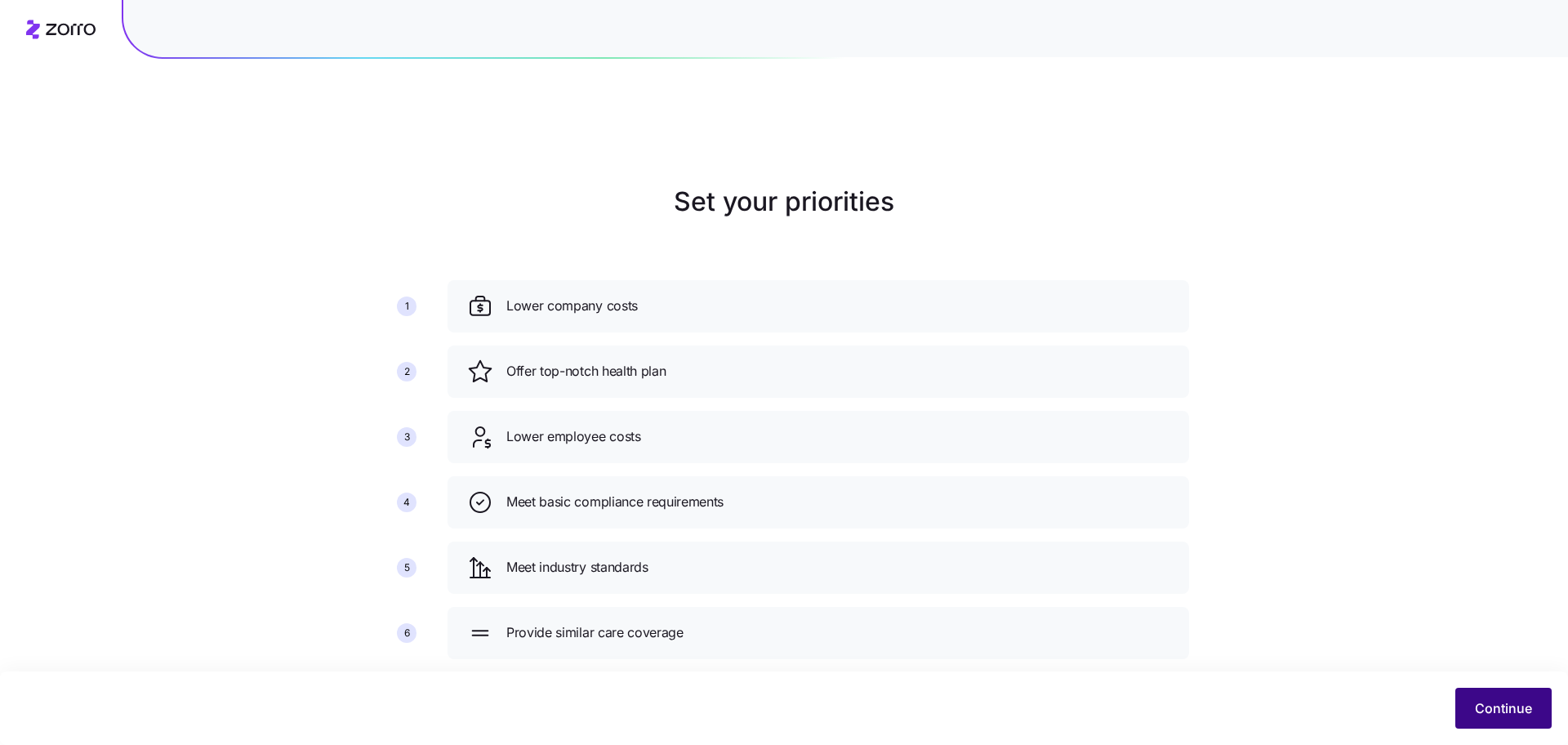
click at [1503, 700] on span "Continue" at bounding box center [1504, 707] width 58 height 19
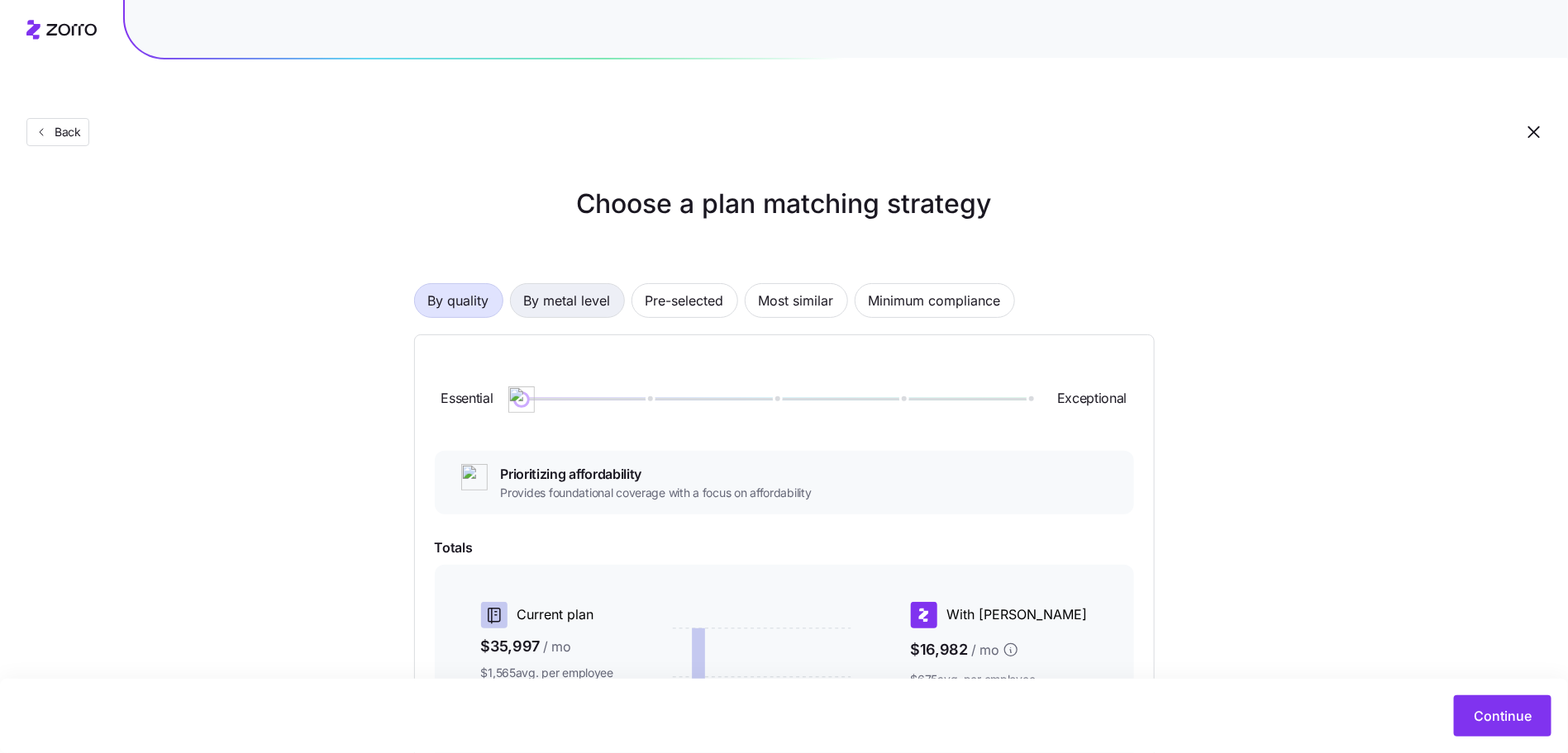
click at [572, 284] on span "By metal level" at bounding box center [567, 301] width 87 height 33
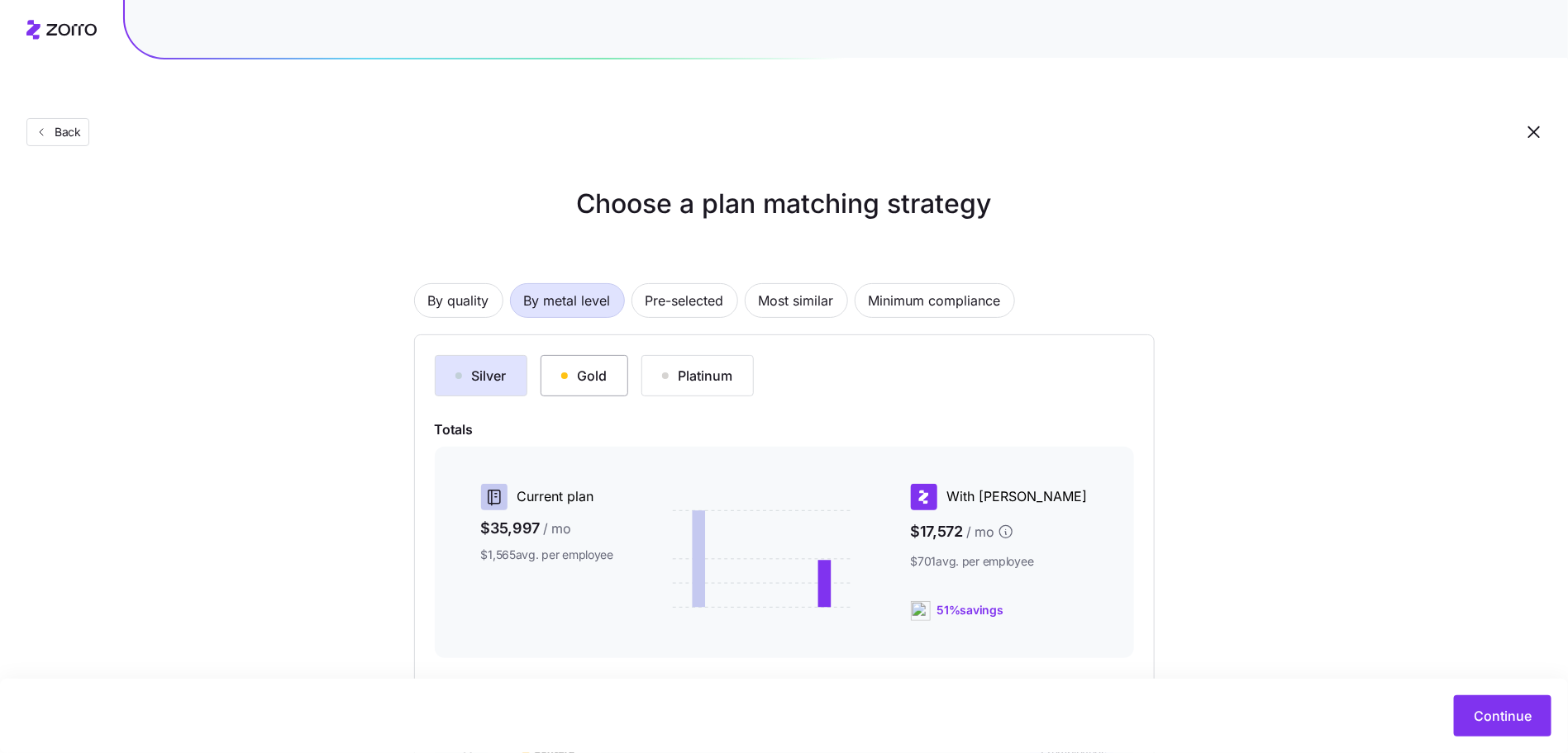
click at [593, 366] on div "Gold" at bounding box center [584, 376] width 46 height 19
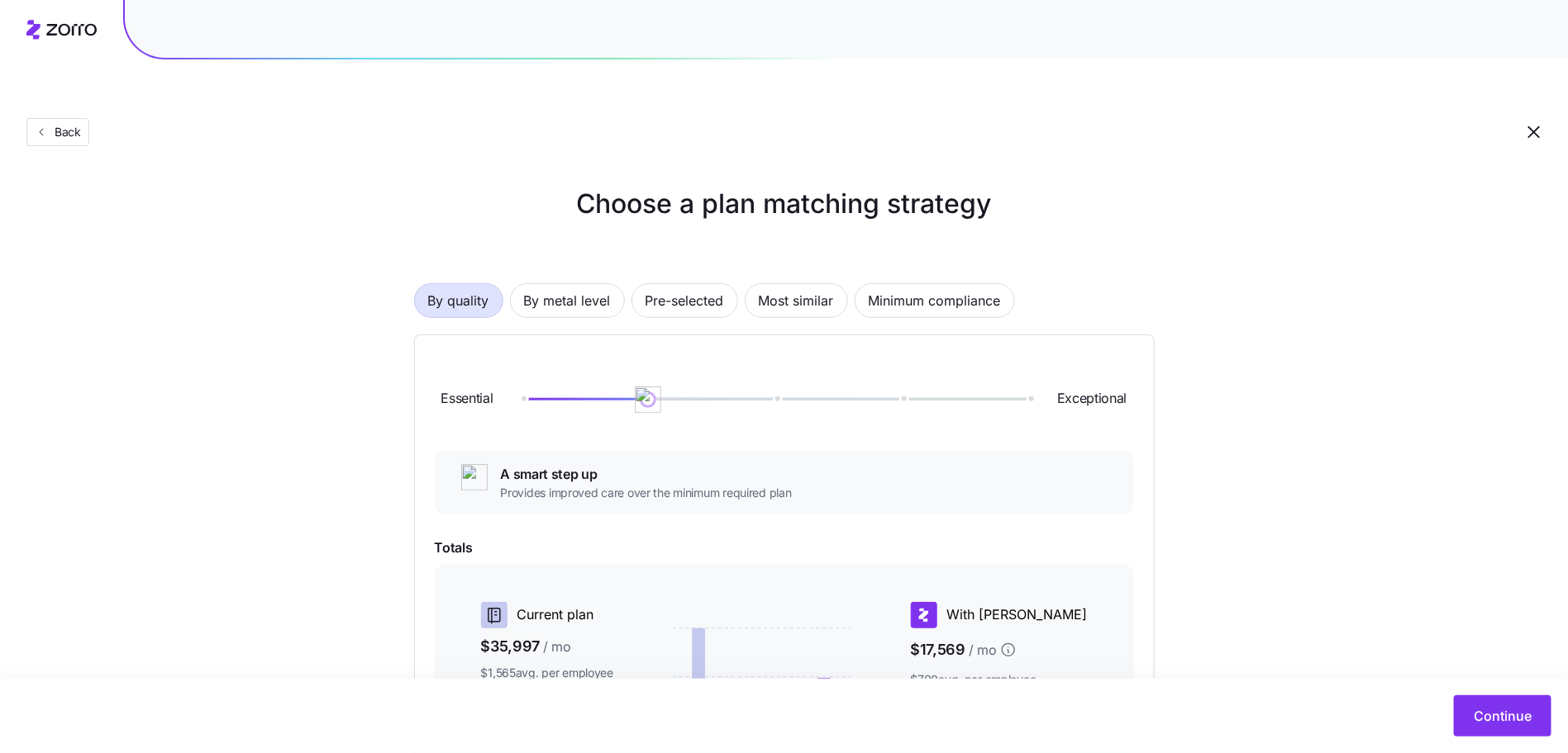
scroll to position [275, 0]
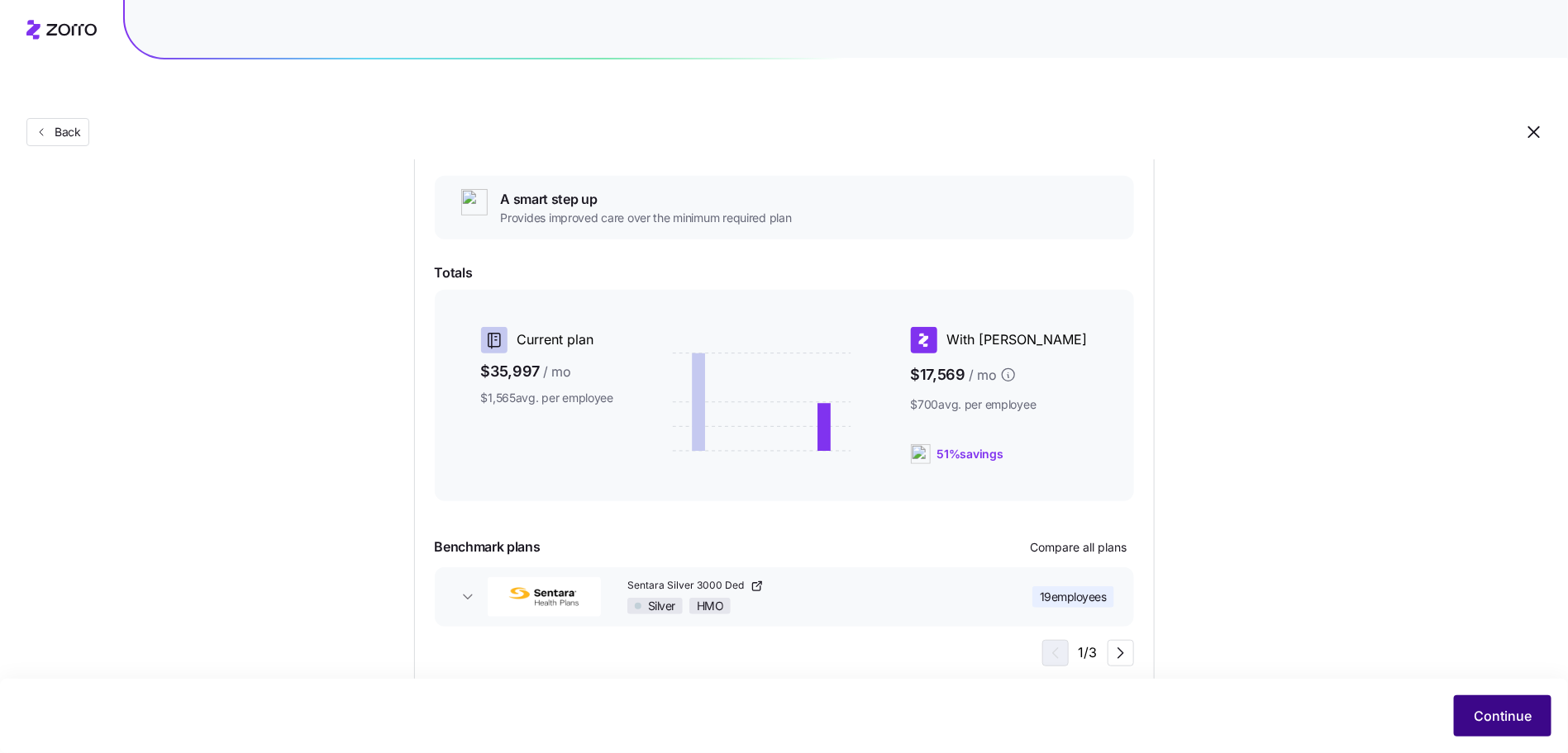
click at [1518, 711] on span "Continue" at bounding box center [1502, 715] width 58 height 19
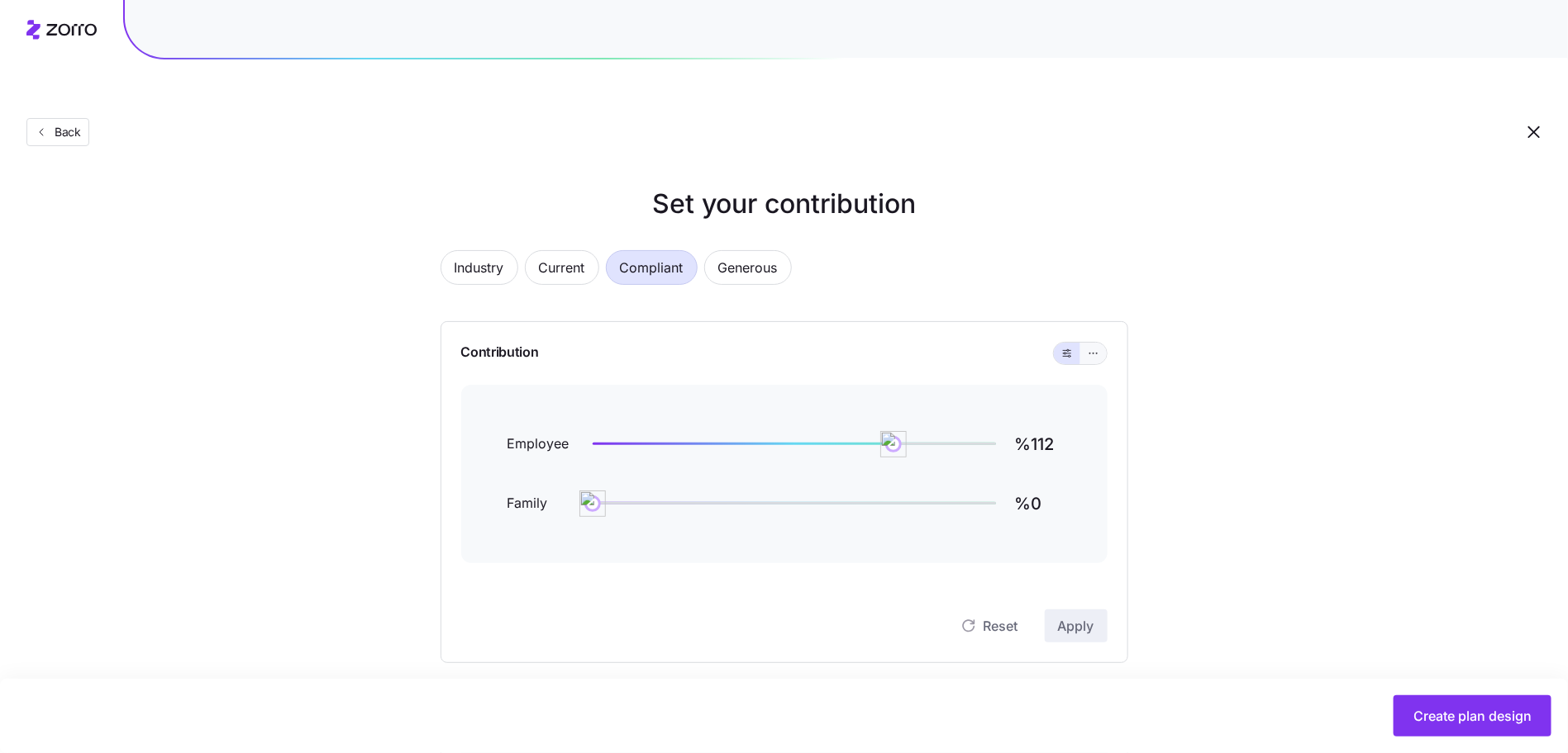
click at [1105, 343] on button "button" at bounding box center [1093, 353] width 27 height 21
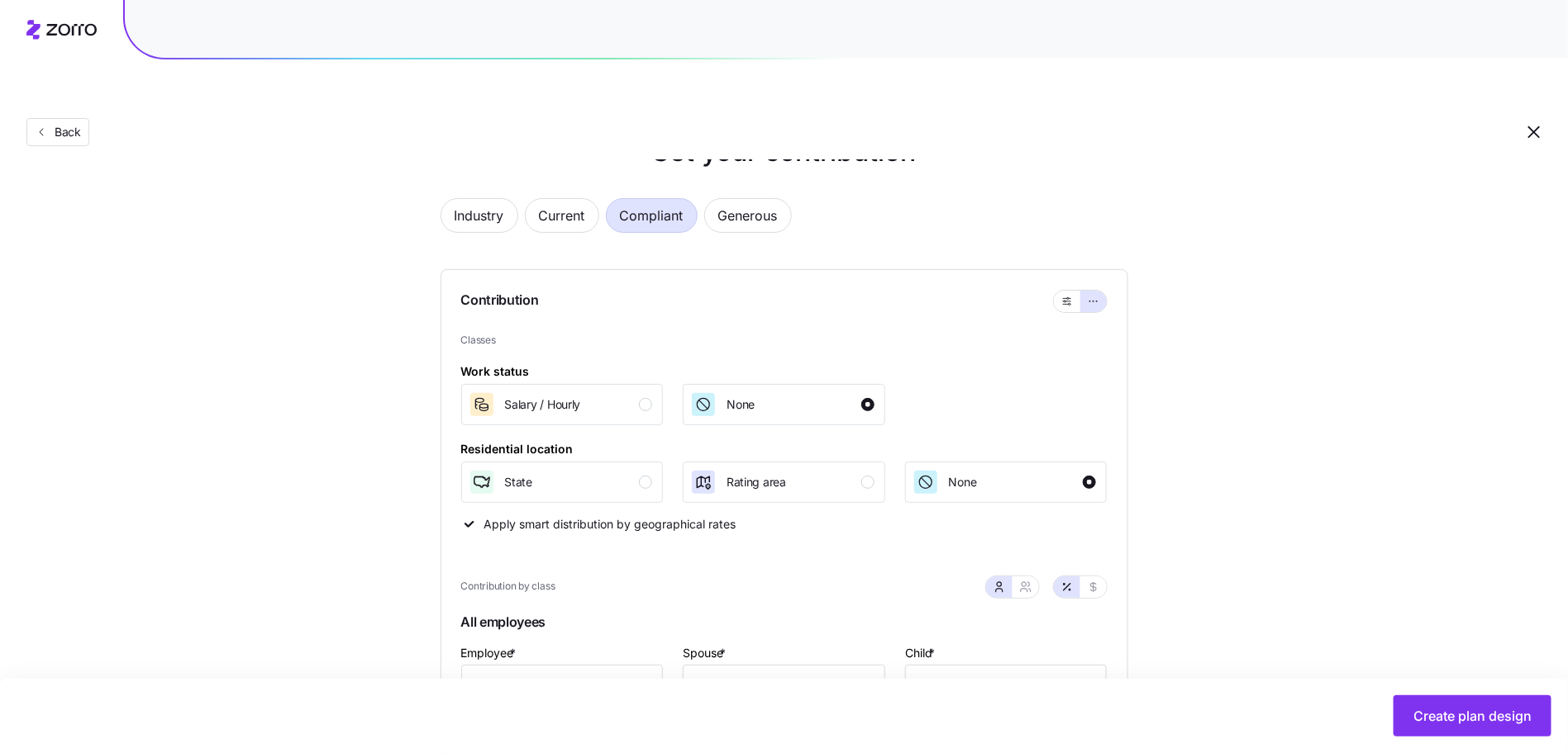
scroll to position [163, 0]
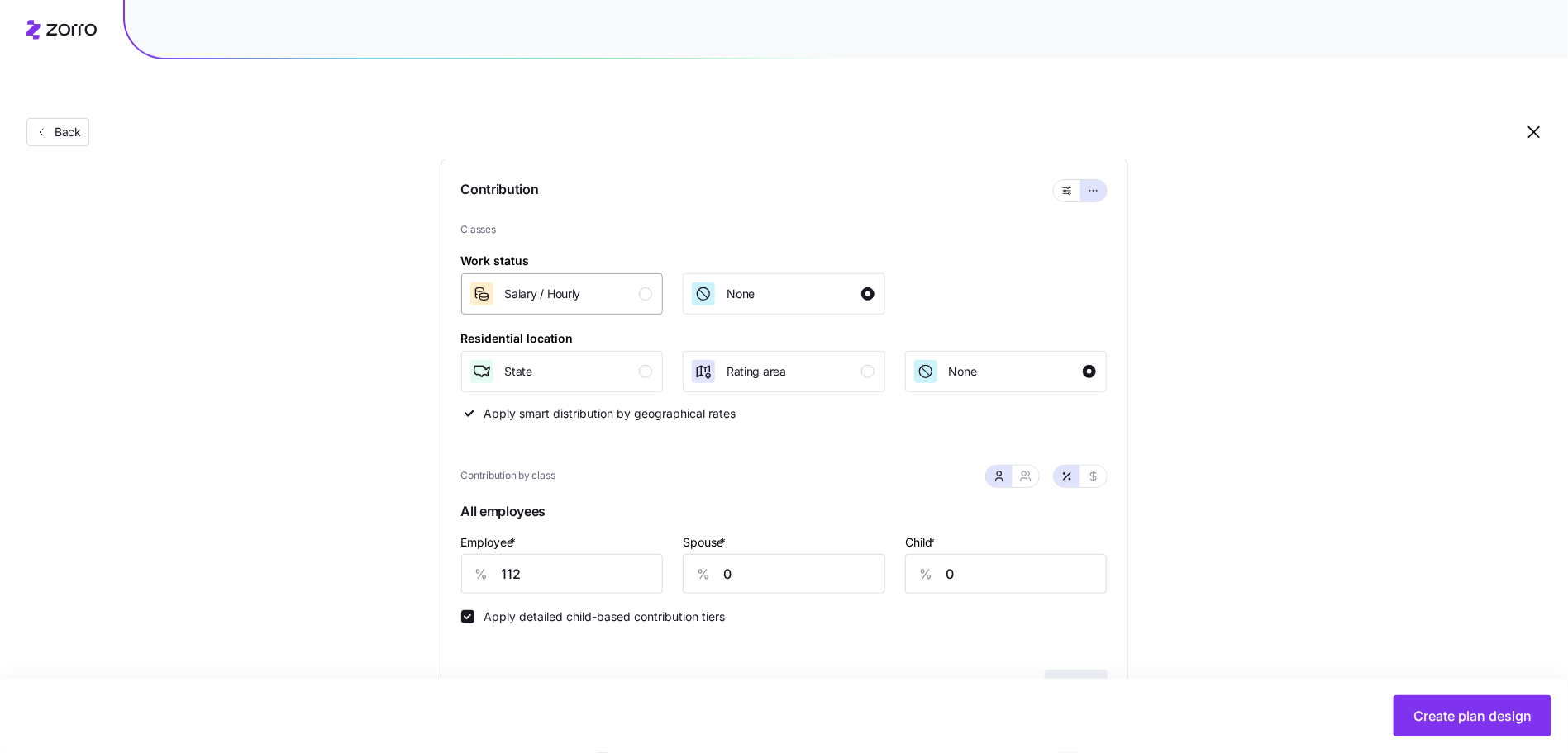
click at [635, 281] on div "Salary / Hourly" at bounding box center [560, 294] width 184 height 27
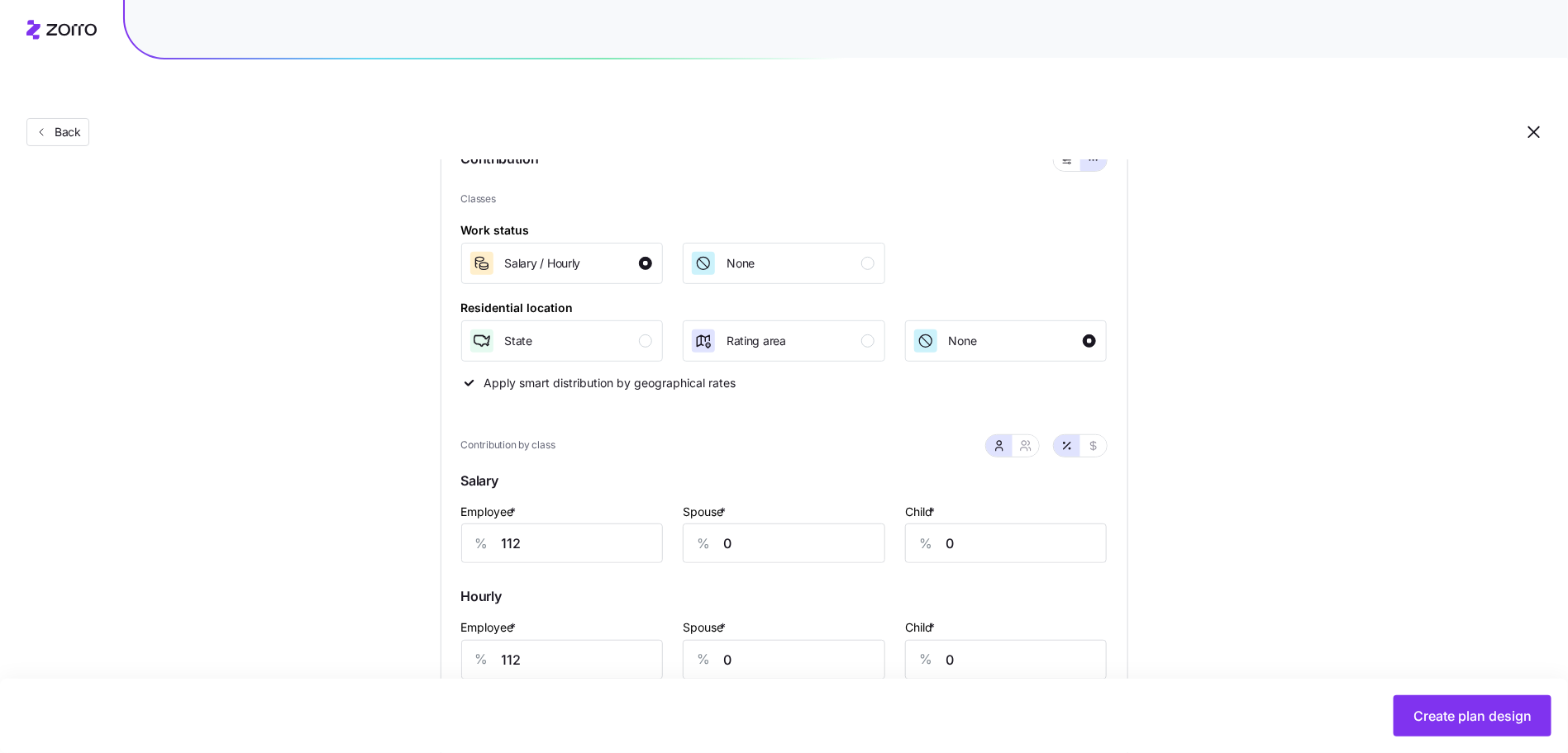
scroll to position [339, 0]
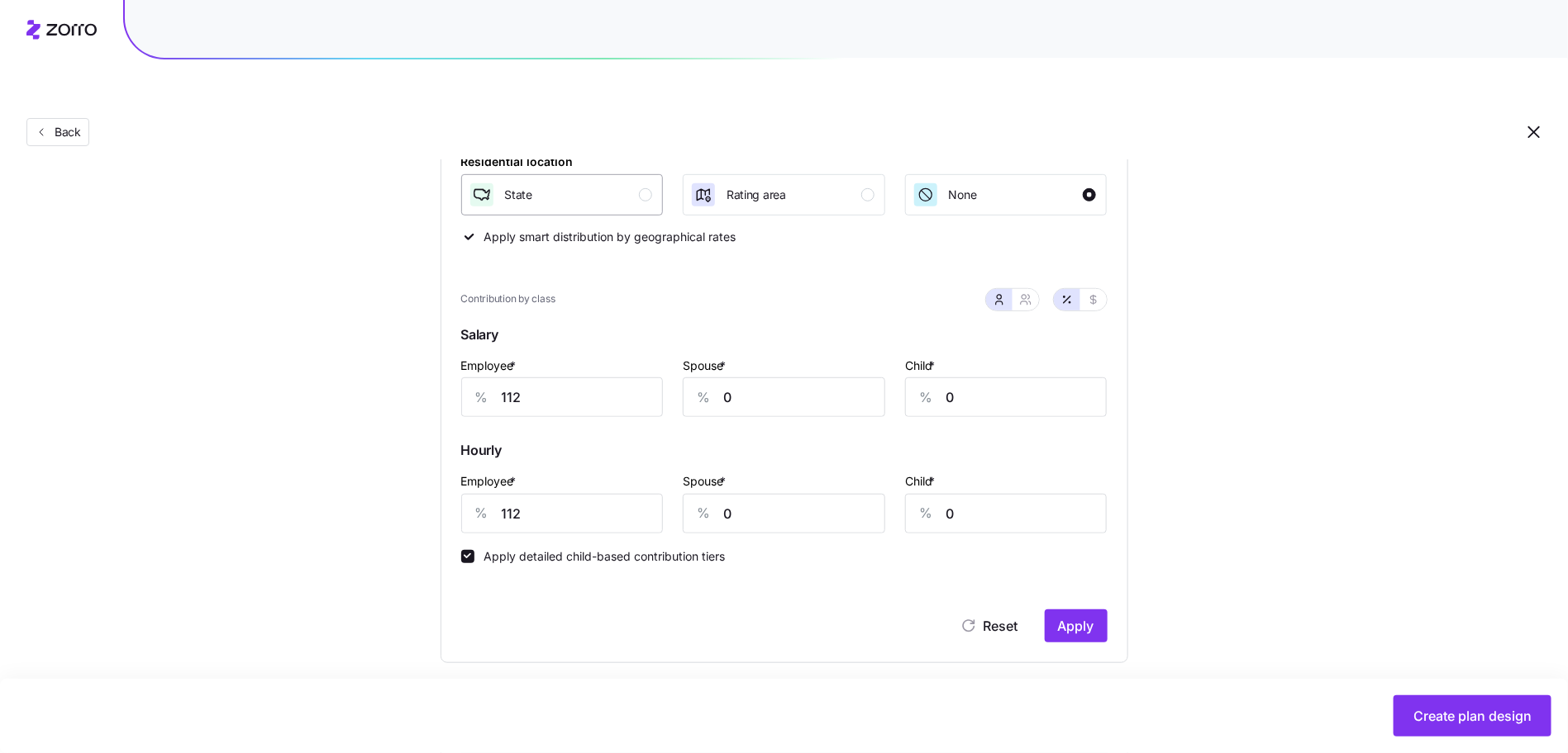
click at [591, 181] on div "State" at bounding box center [560, 194] width 184 height 27
click at [565, 377] on input "112" at bounding box center [562, 397] width 203 height 40
type input "100"
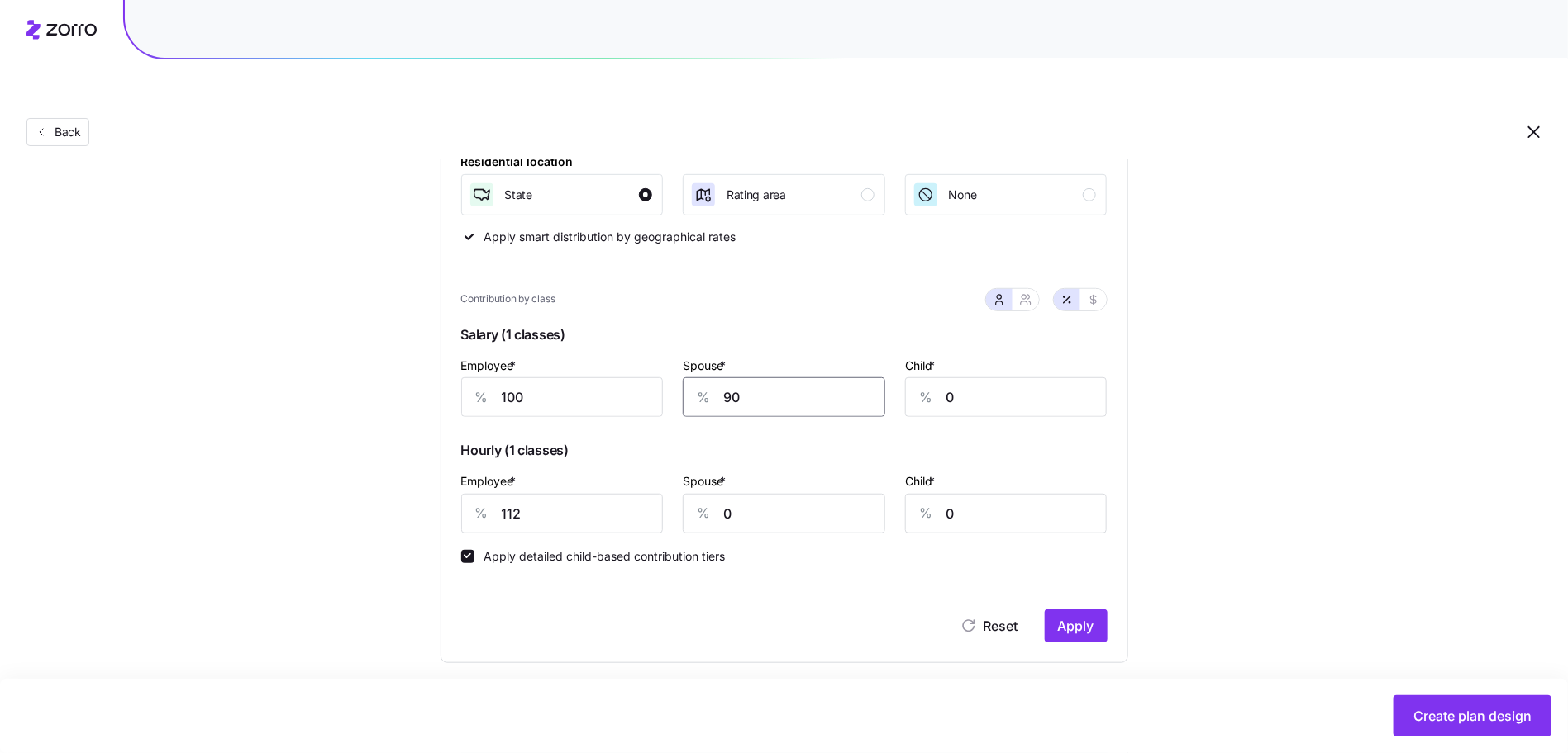
type input "90"
type input "72"
click at [1058, 616] on span "Apply" at bounding box center [1076, 625] width 36 height 19
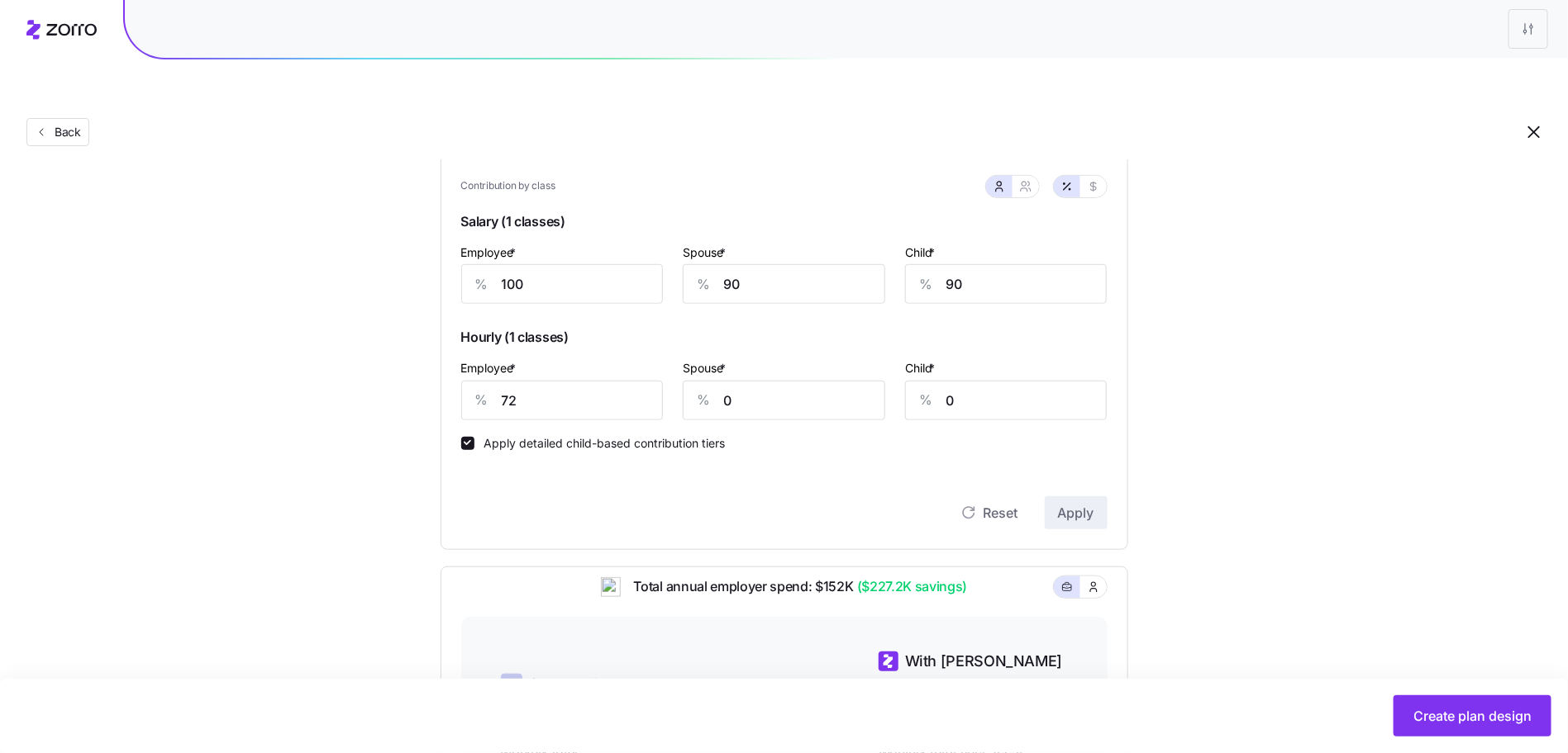
scroll to position [821, 0]
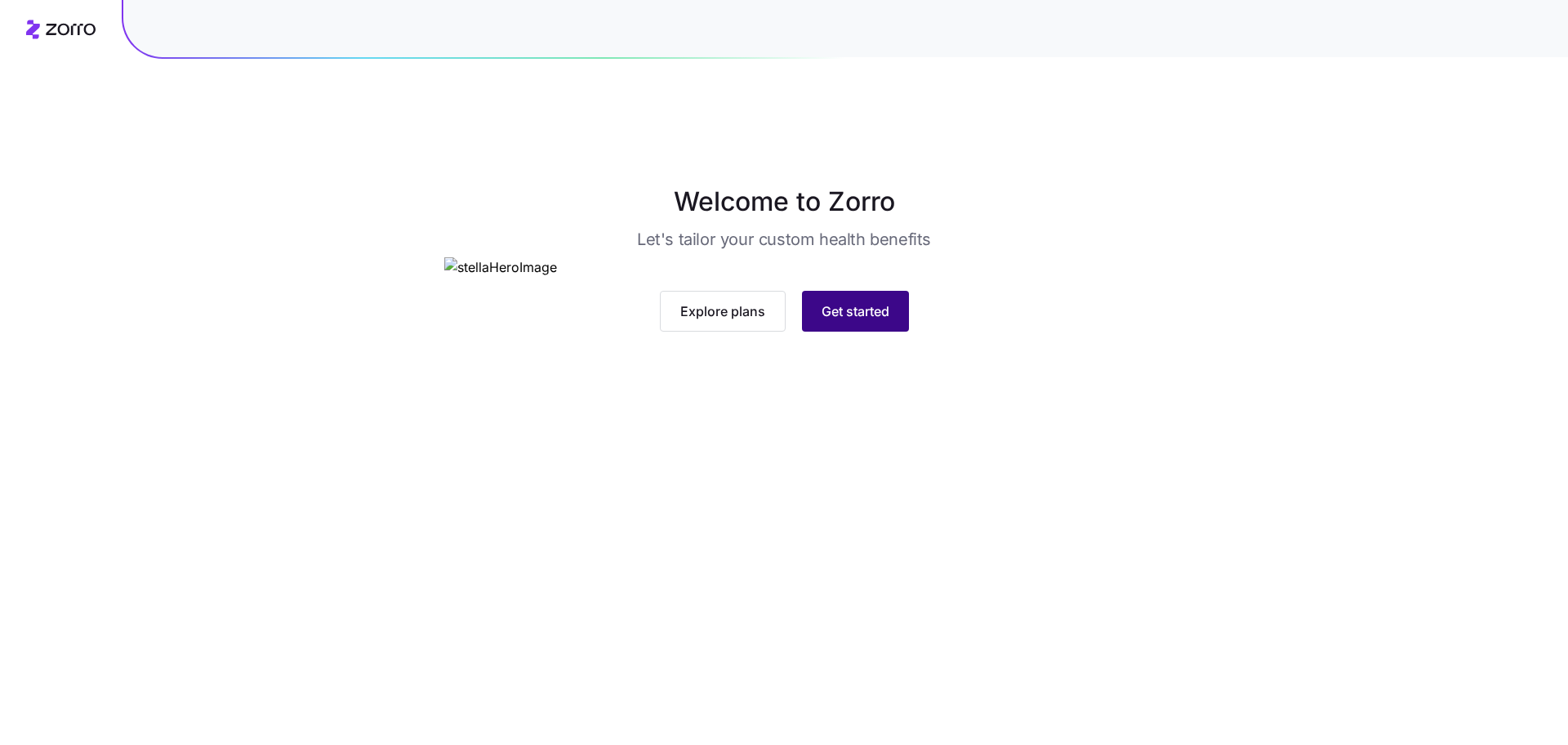
click at [885, 332] on button "Get started" at bounding box center [855, 311] width 107 height 41
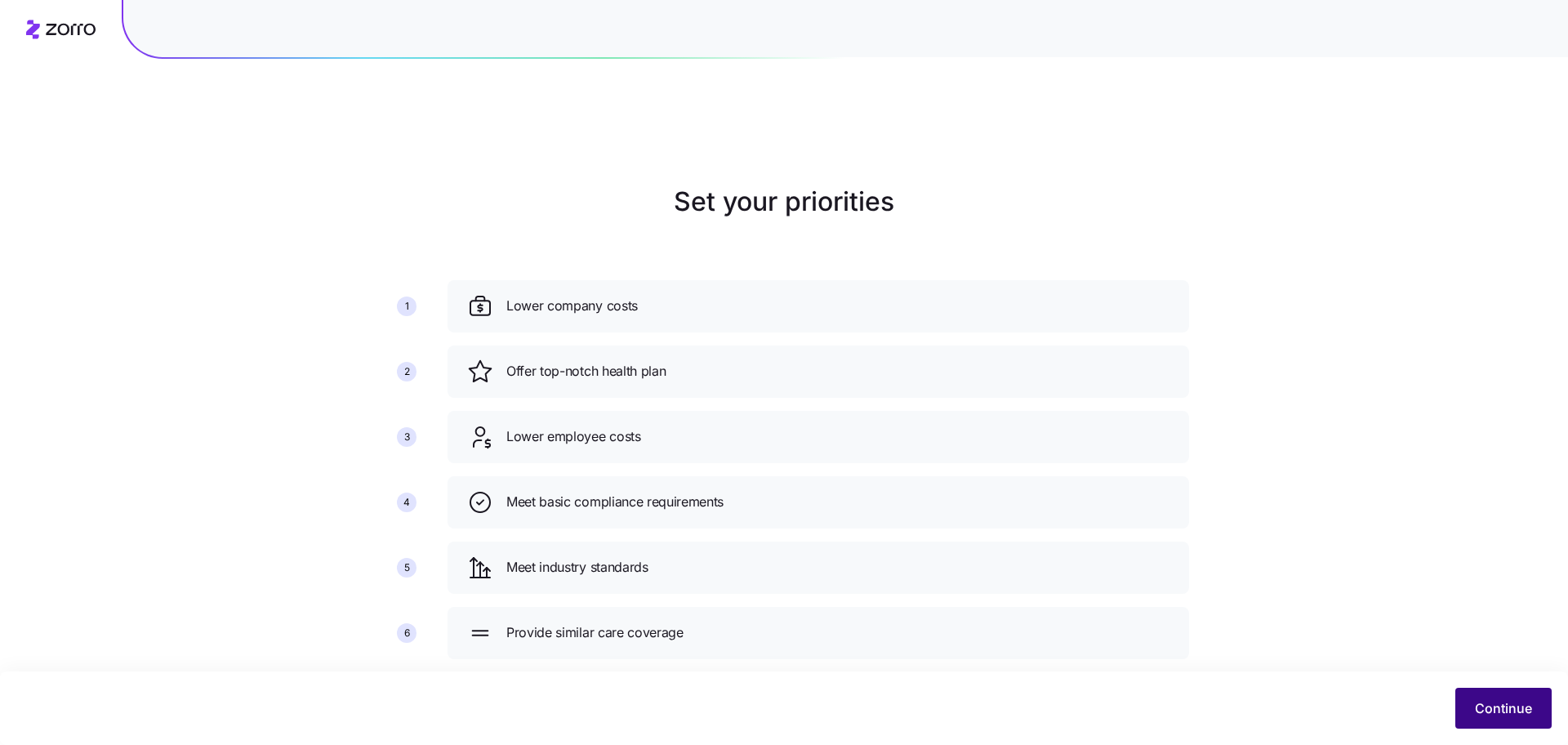
click at [1505, 713] on span "Continue" at bounding box center [1504, 707] width 58 height 19
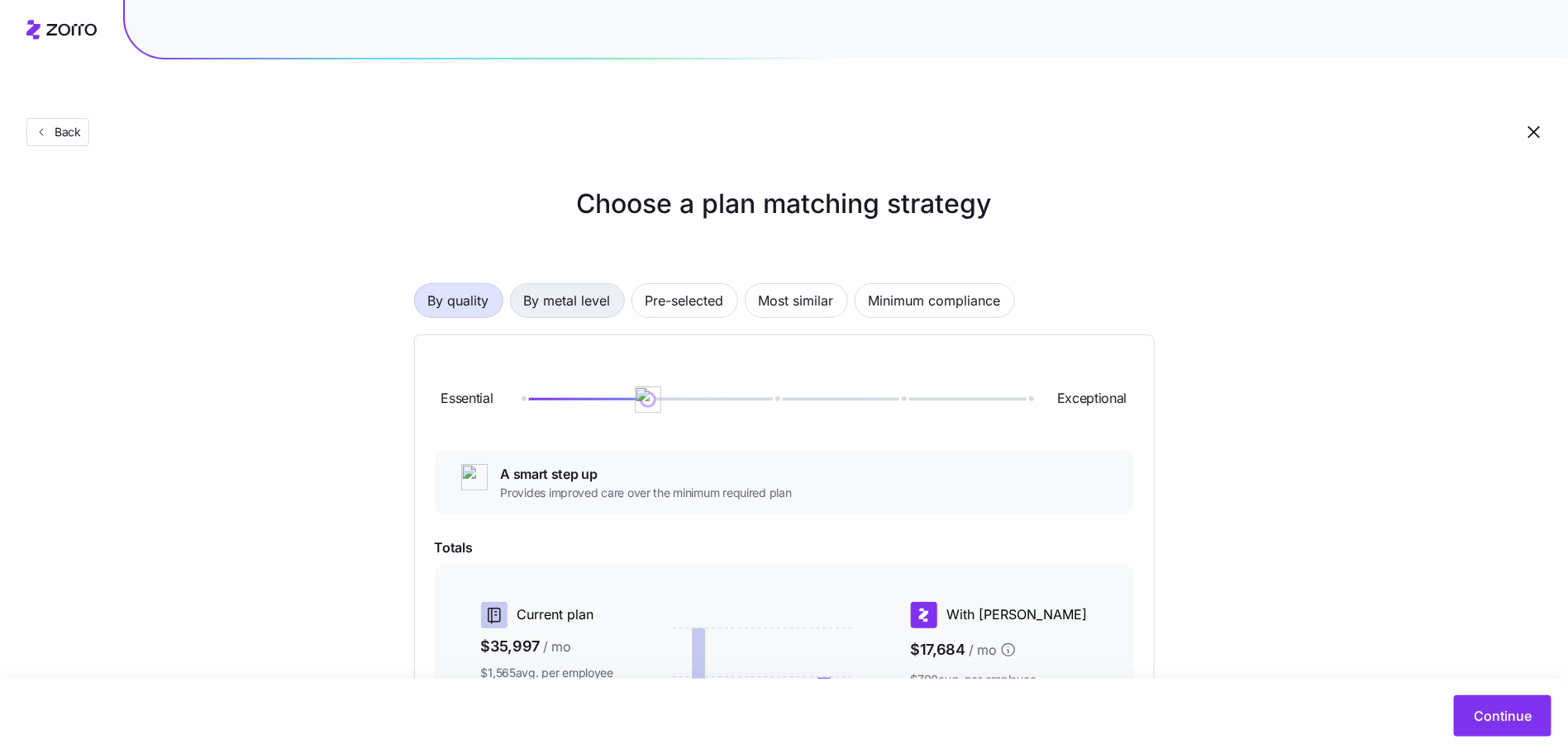
click at [582, 284] on span "By metal level" at bounding box center [567, 301] width 87 height 33
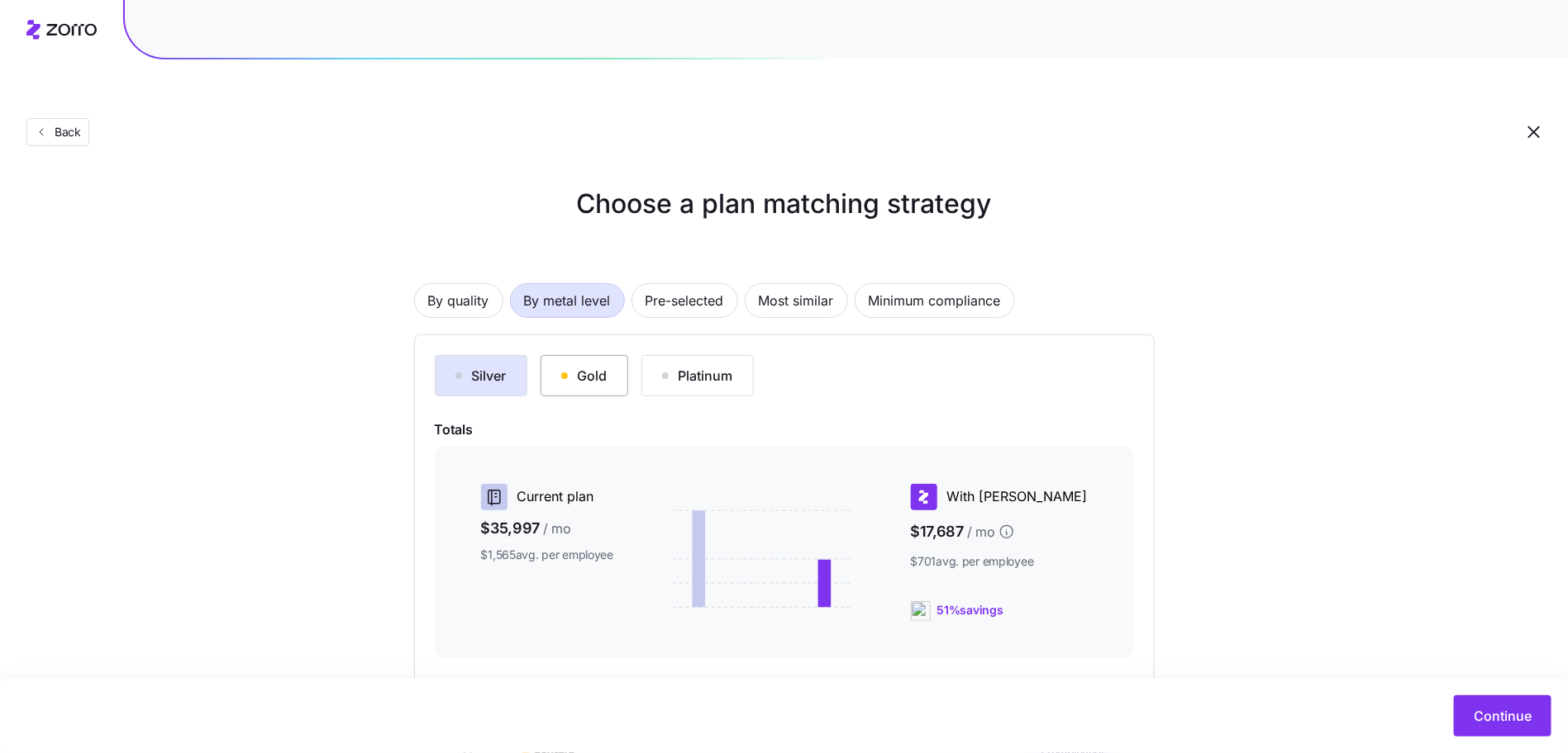
click at [600, 366] on div "Gold" at bounding box center [584, 376] width 46 height 19
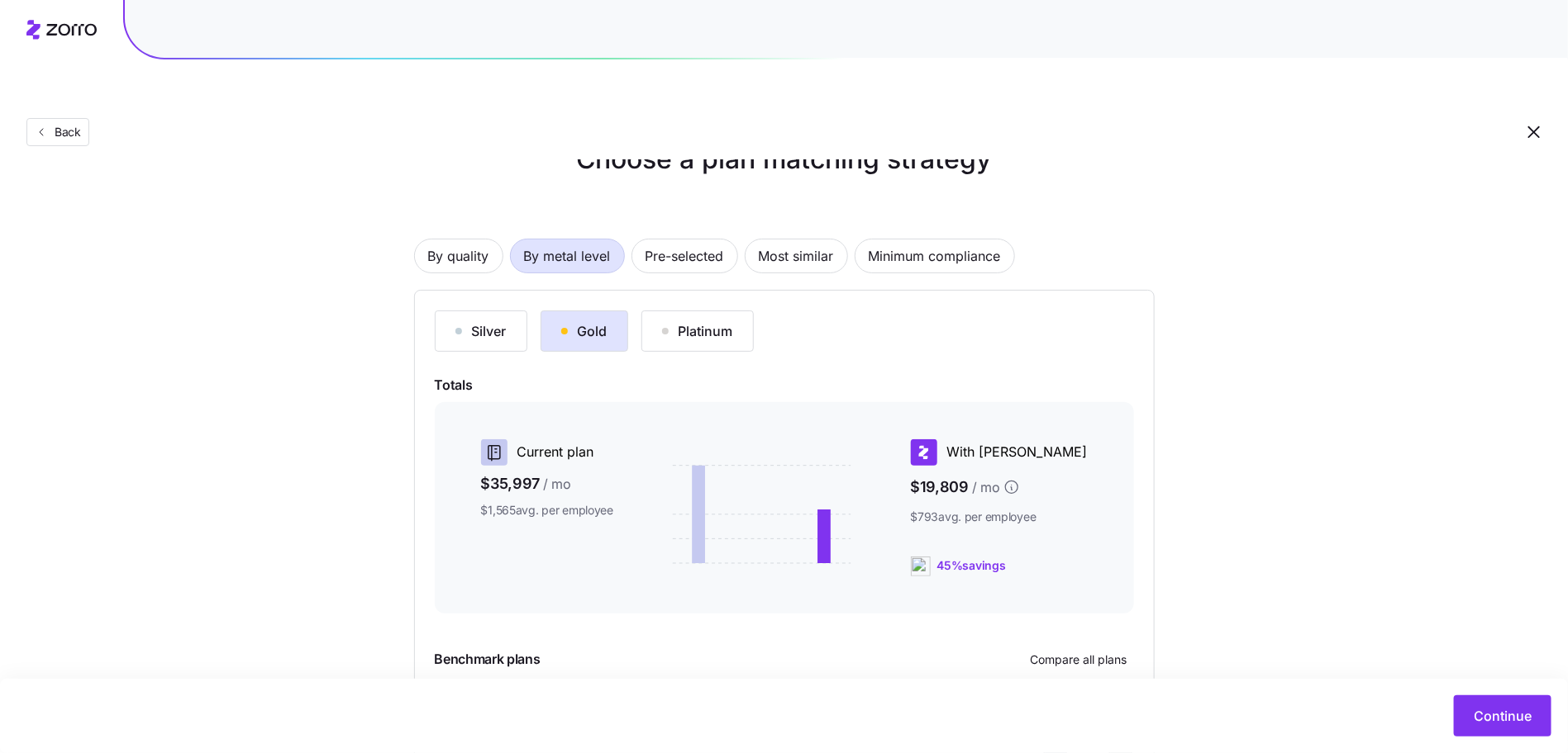
scroll to position [157, 0]
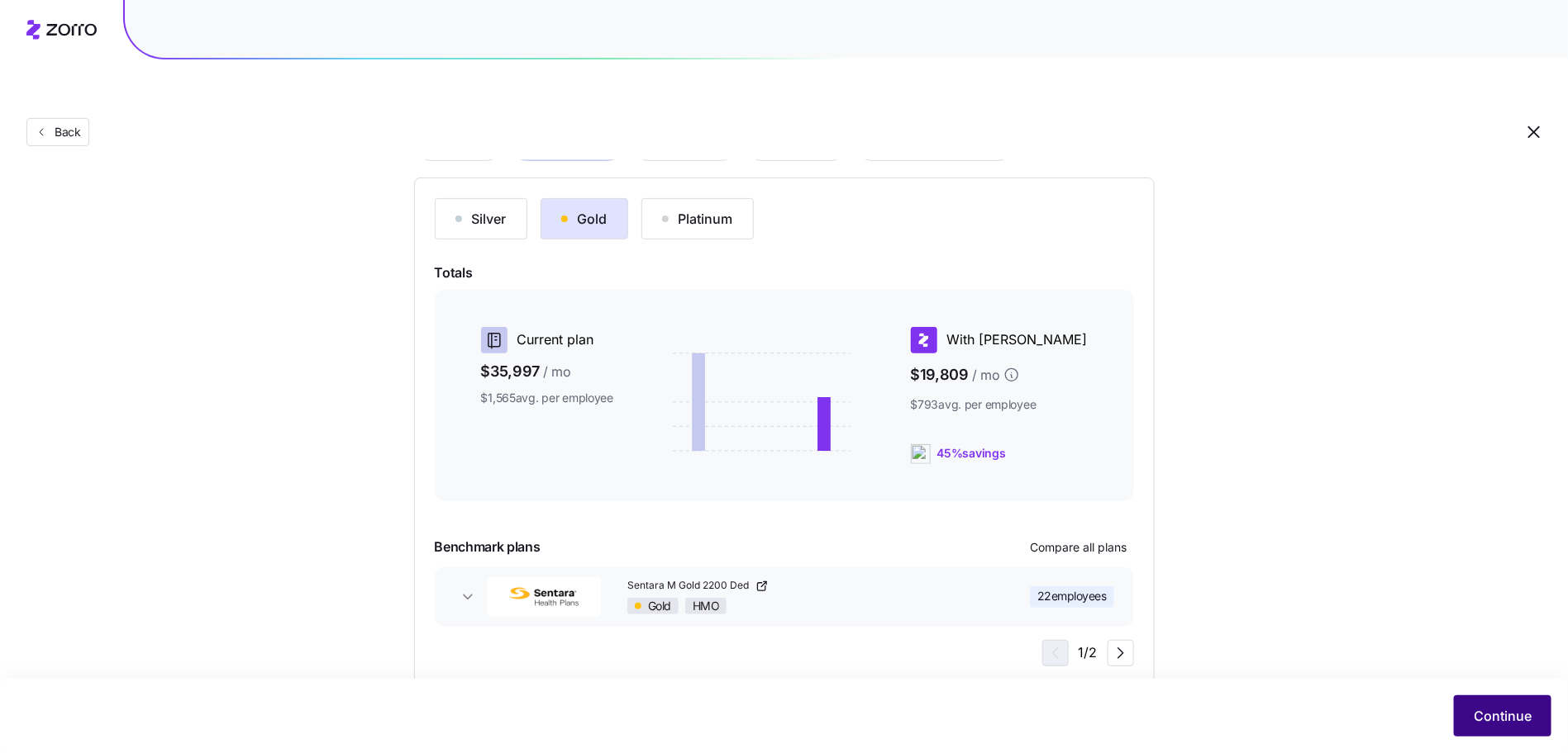
click at [1486, 716] on span "Continue" at bounding box center [1502, 715] width 58 height 19
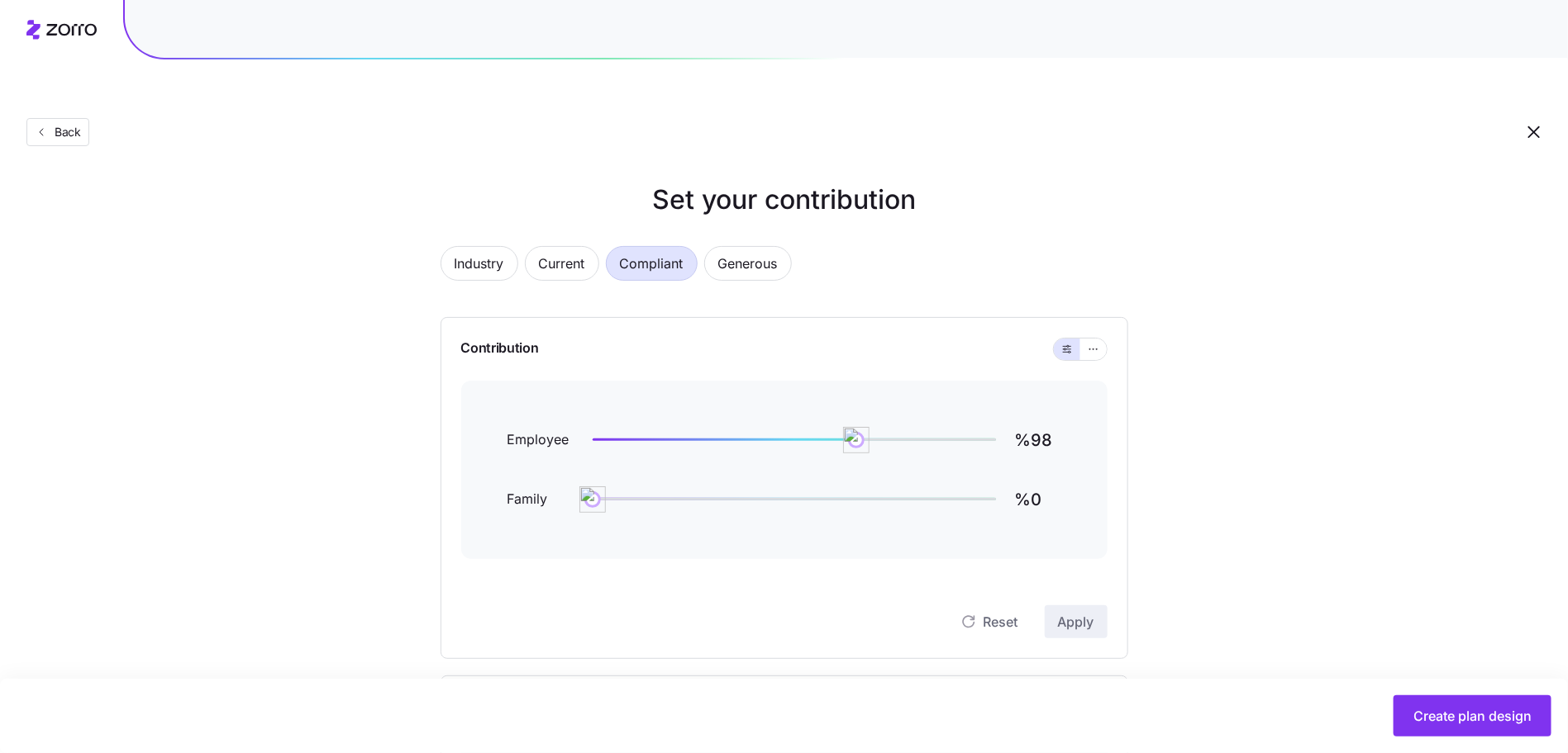
scroll to position [5, 0]
click at [1089, 339] on icon "button" at bounding box center [1093, 348] width 12 height 19
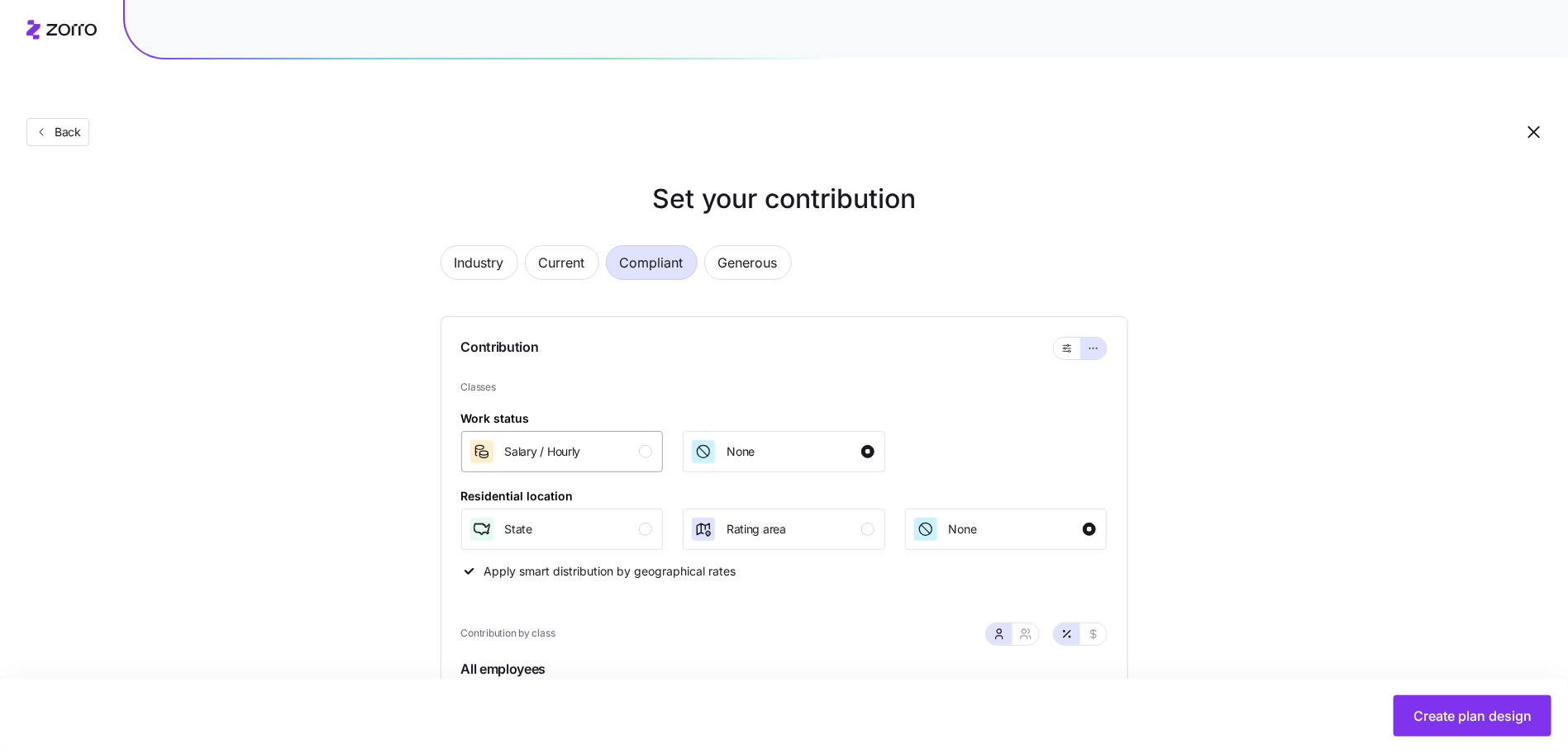
click at [587, 438] on div "Salary / Hourly" at bounding box center [560, 451] width 184 height 27
click at [643, 523] on div "button" at bounding box center [645, 529] width 13 height 13
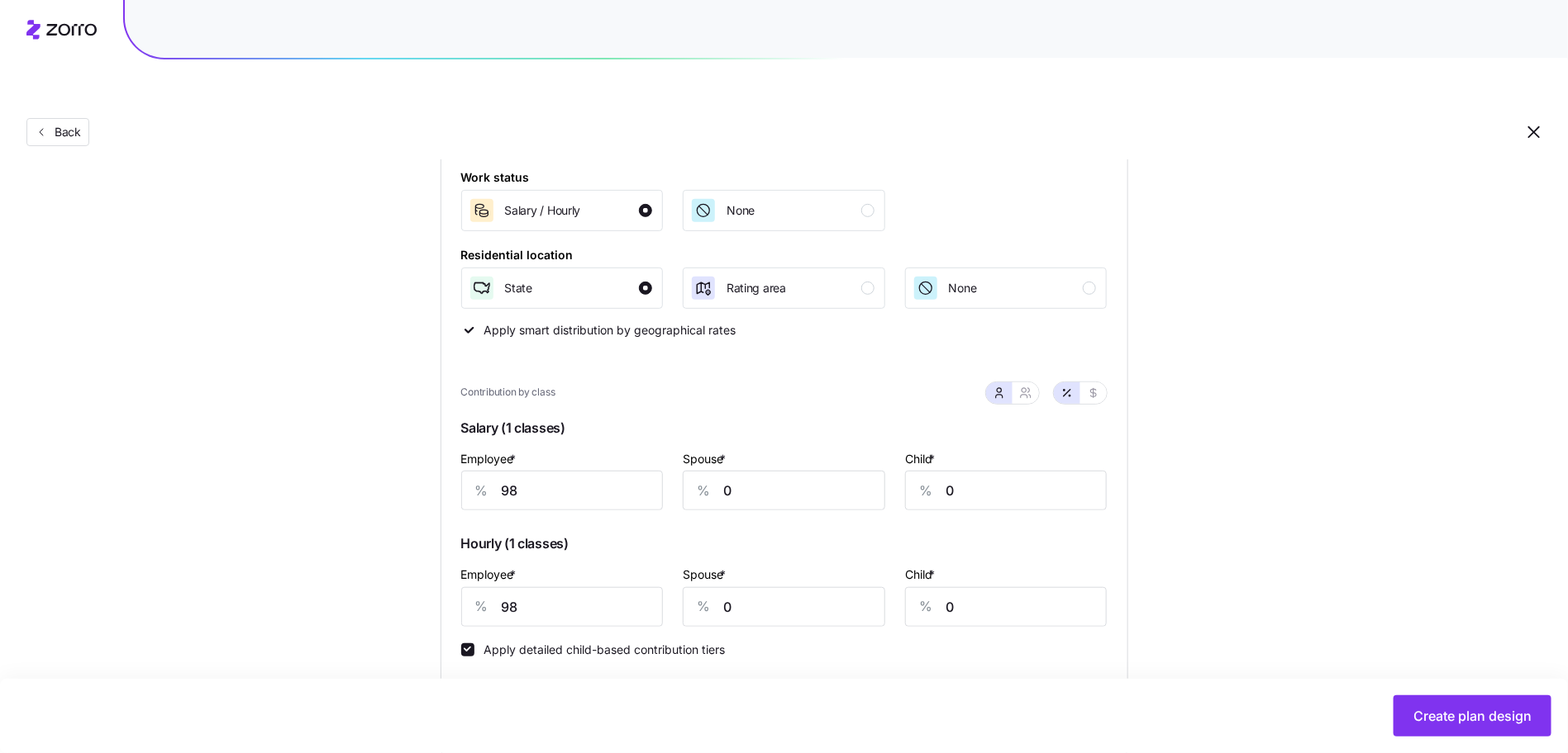
scroll to position [397, 0]
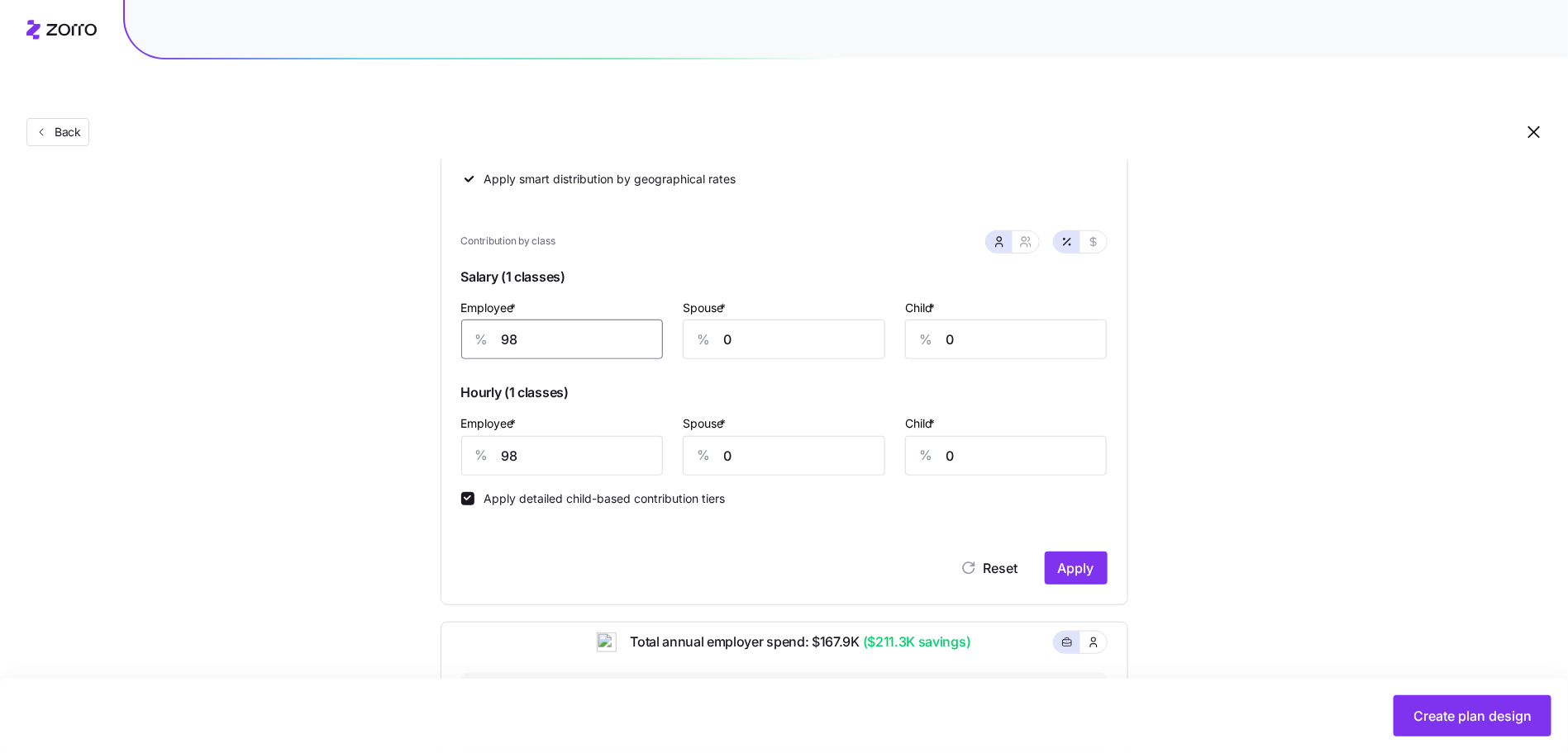
click at [591, 320] on input "98" at bounding box center [562, 339] width 203 height 40
type input "100"
click at [559, 320] on input "98" at bounding box center [562, 339] width 203 height 40
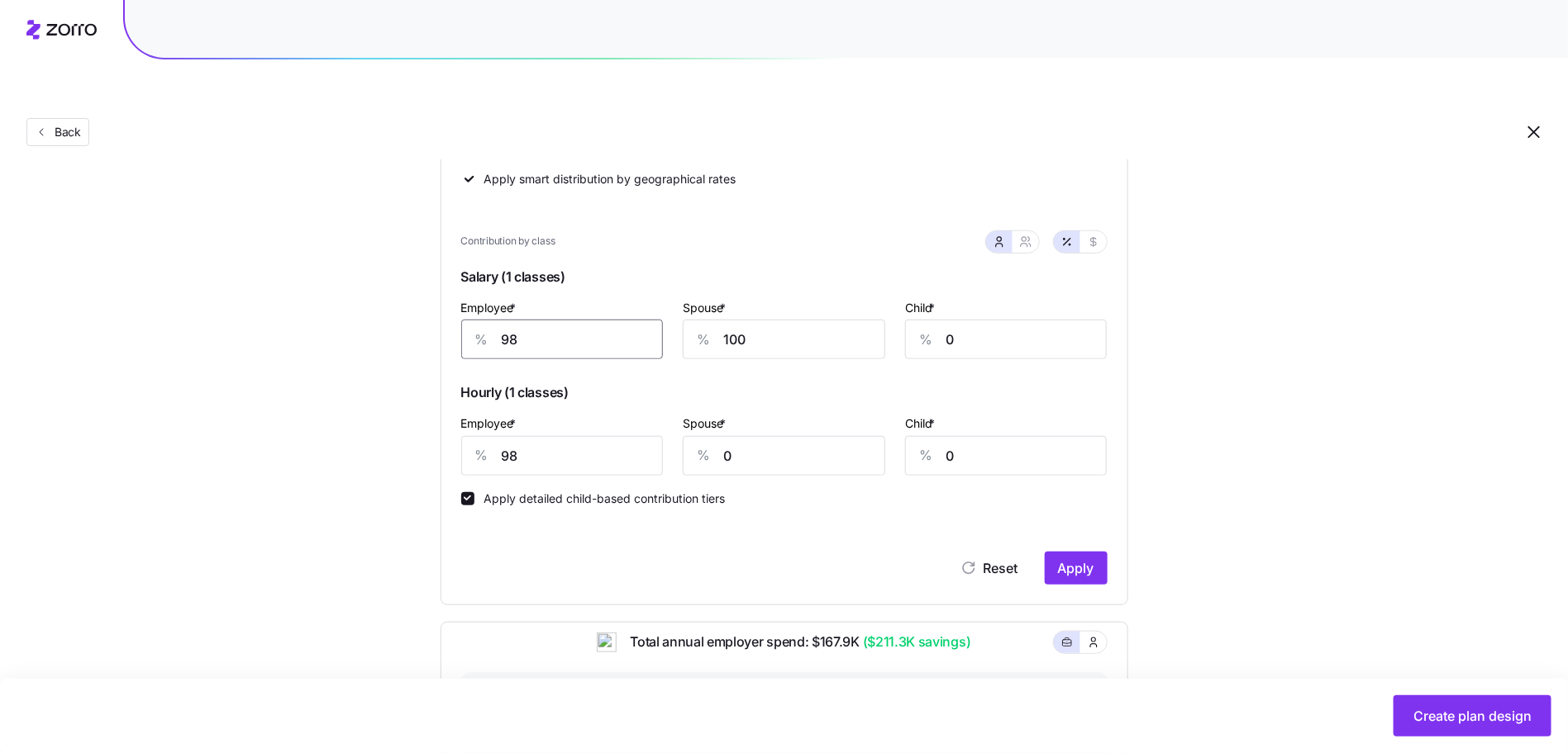
click at [559, 320] on input "98" at bounding box center [562, 339] width 203 height 40
type input "100"
type input "90"
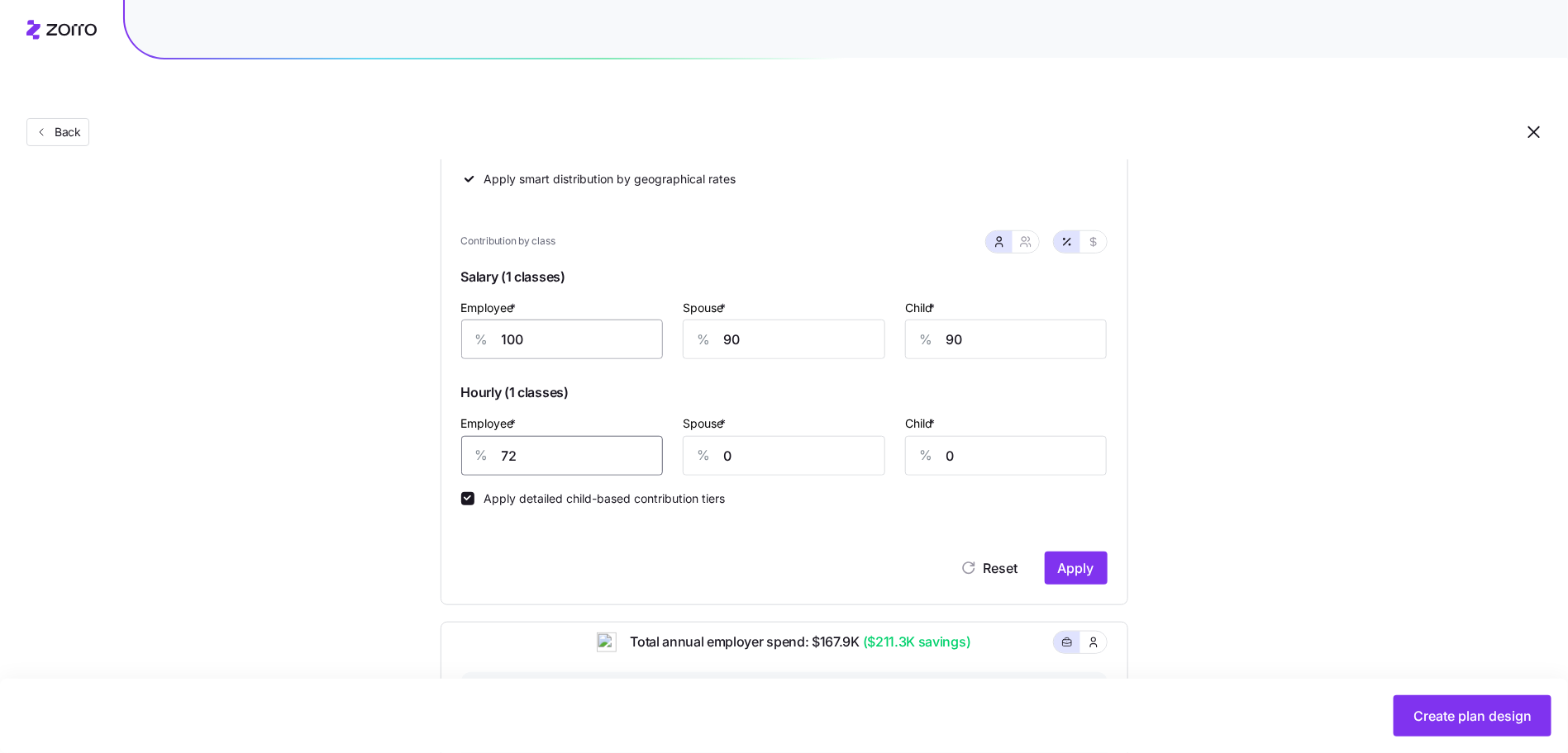
type input "72"
click at [1130, 490] on div "Industry Current Compliant Generous Contribution Classes Work status Salary / […" at bounding box center [784, 471] width 740 height 1275
click at [1092, 551] on button "Apply" at bounding box center [1076, 568] width 63 height 33
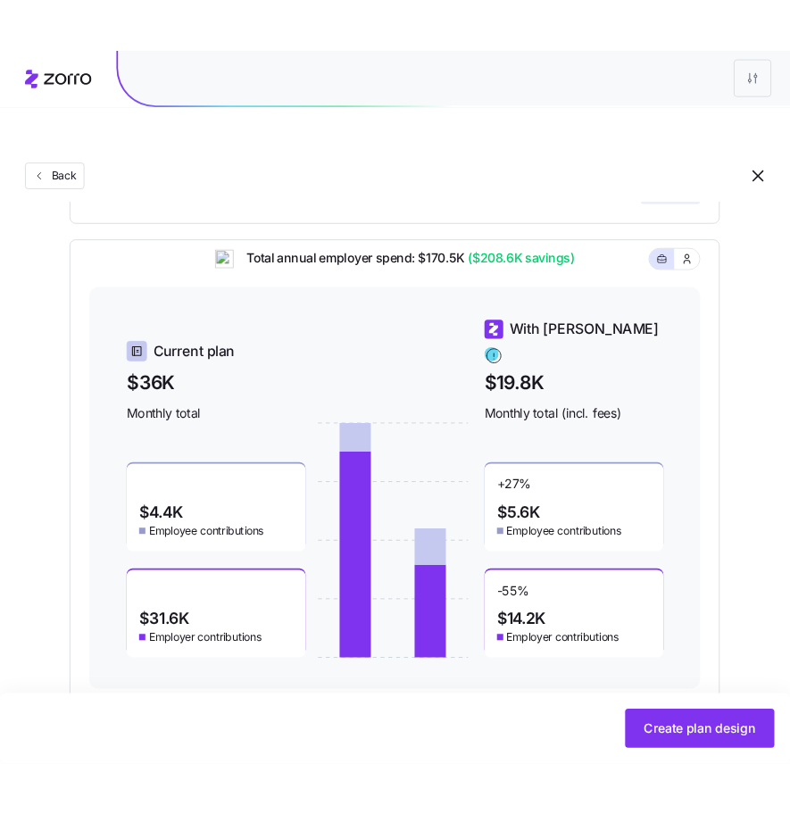
scroll to position [945, 0]
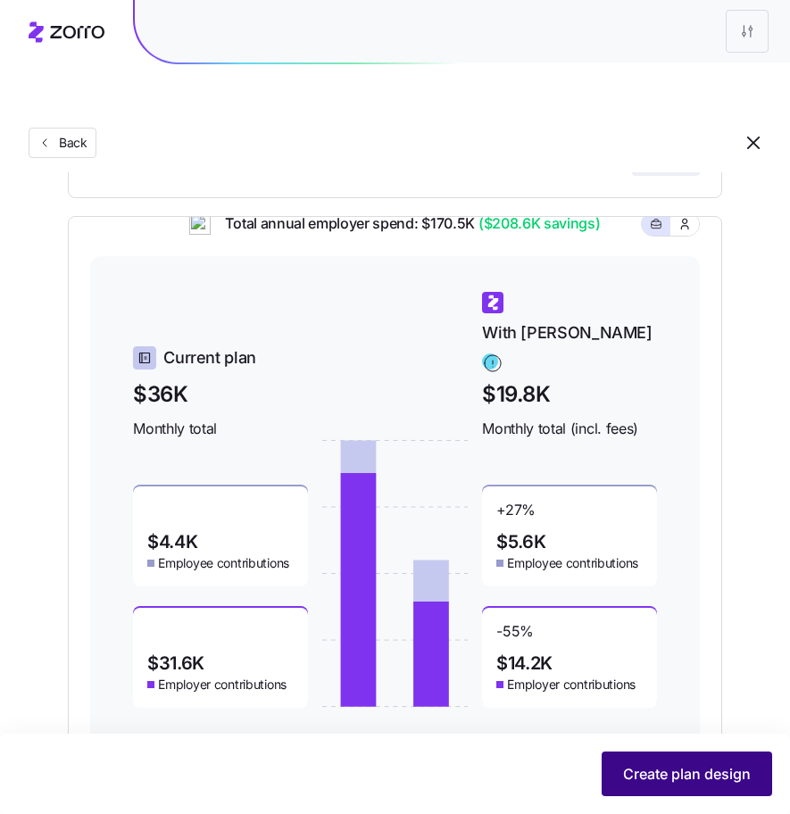
click at [704, 759] on button "Create plan design" at bounding box center [687, 774] width 171 height 45
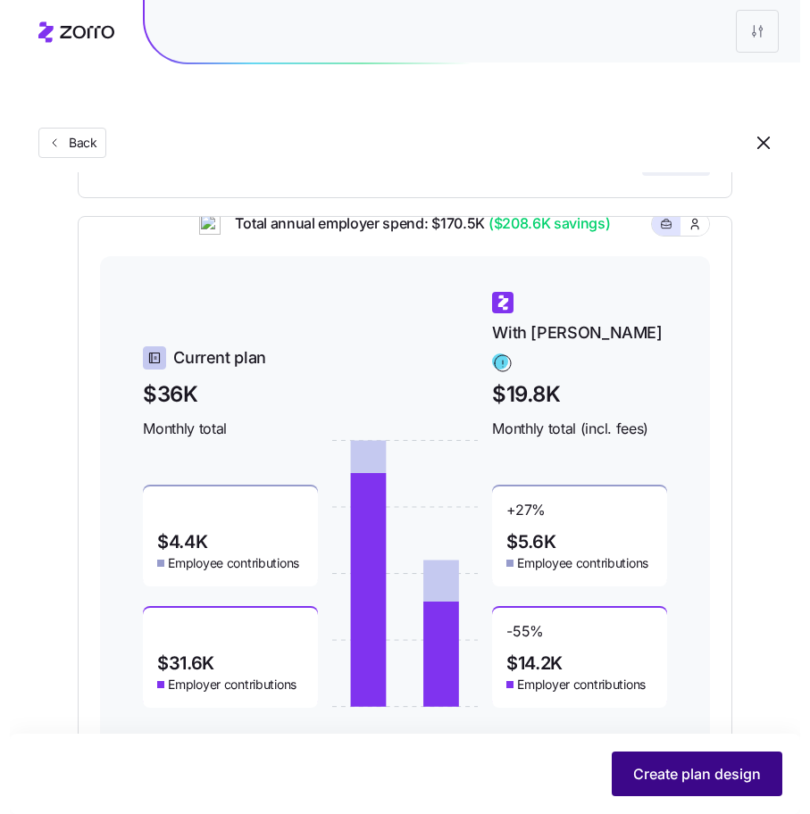
scroll to position [0, 0]
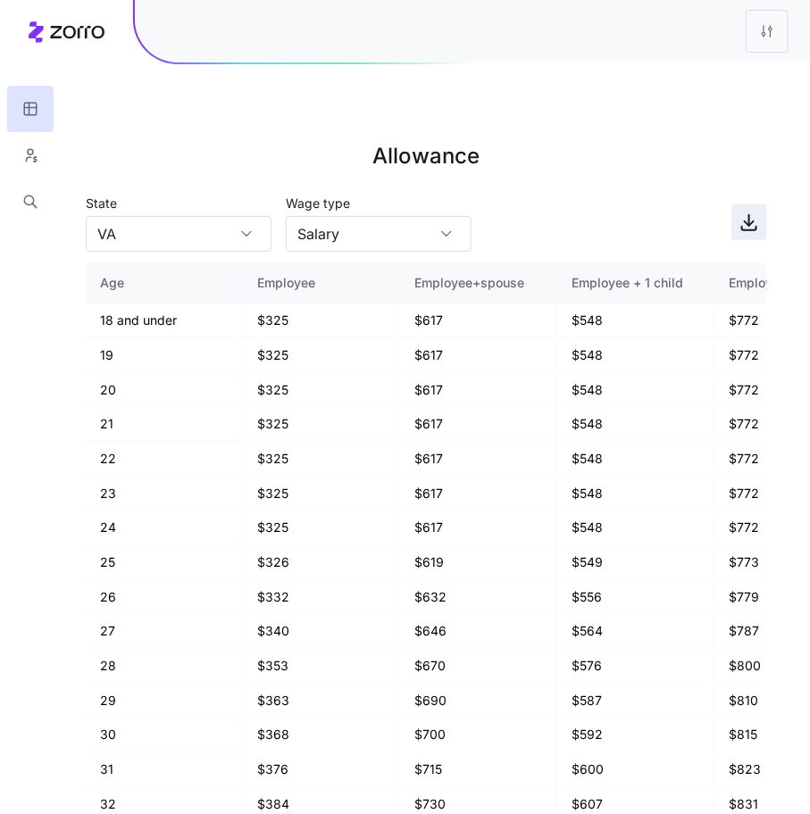
click at [743, 212] on icon "button" at bounding box center [748, 222] width 21 height 21
click at [29, 154] on icon "button" at bounding box center [30, 155] width 16 height 18
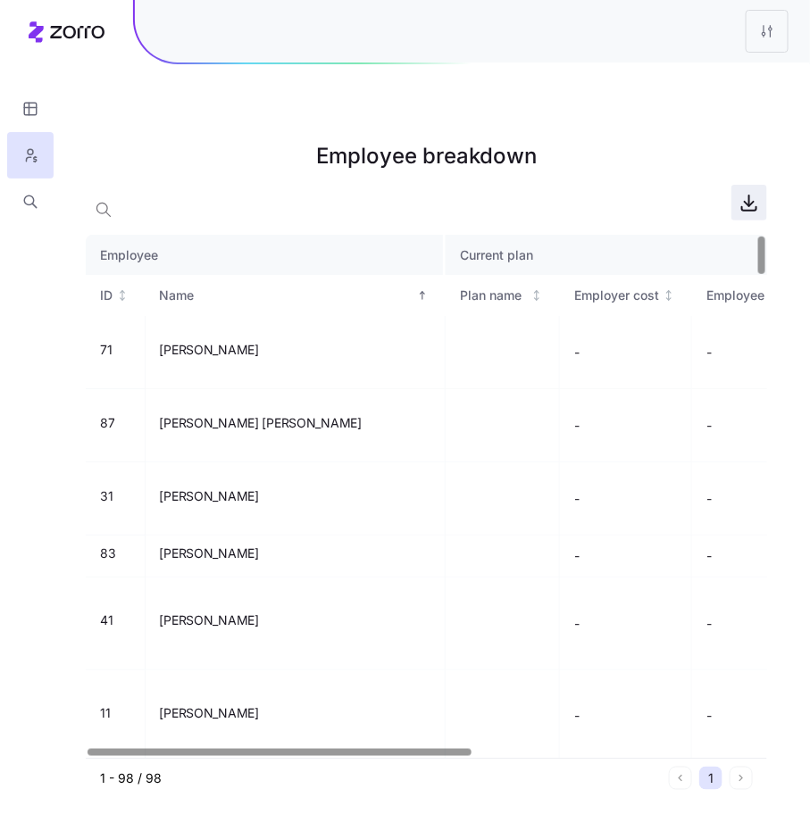
click at [741, 192] on icon "button" at bounding box center [748, 202] width 21 height 21
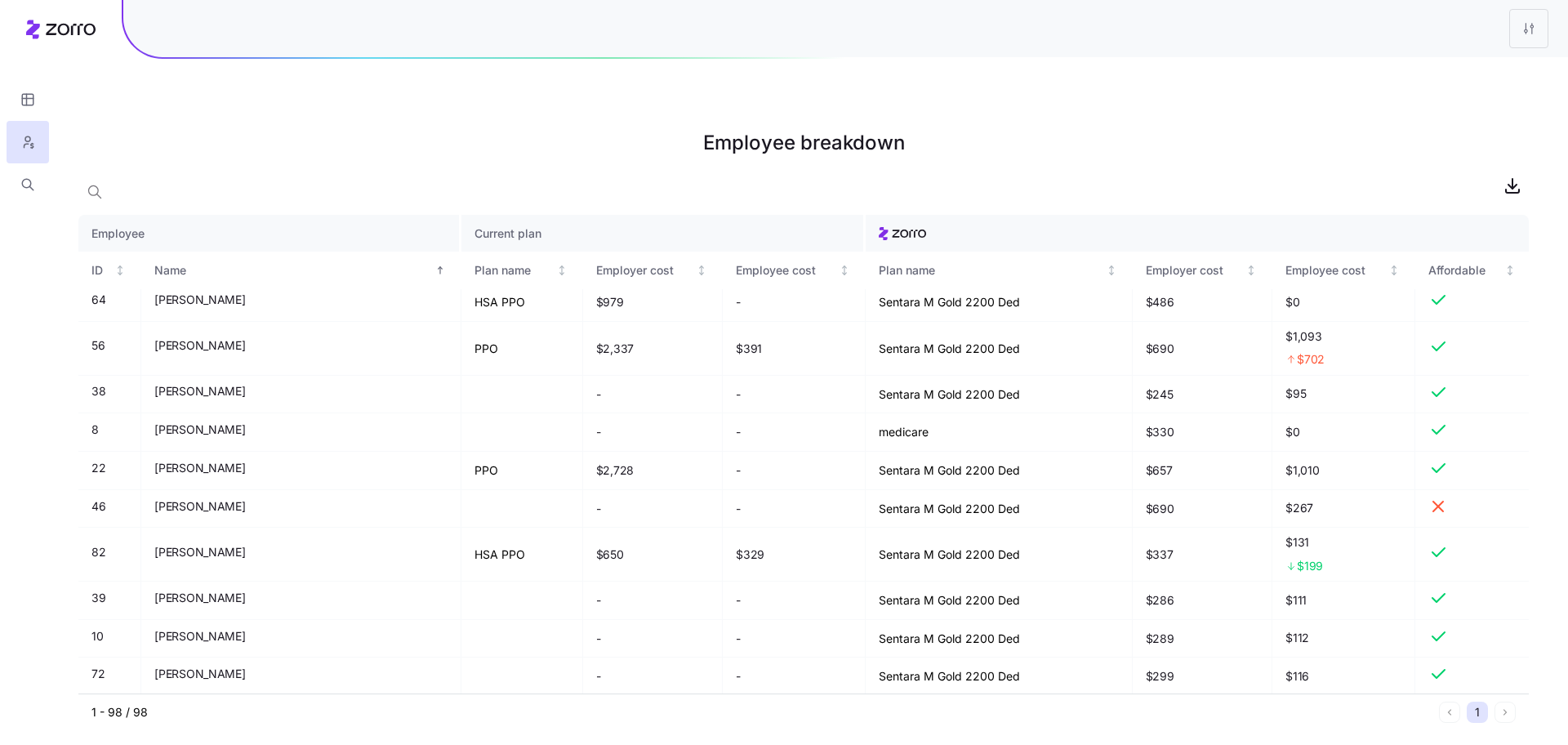
scroll to position [1040, 0]
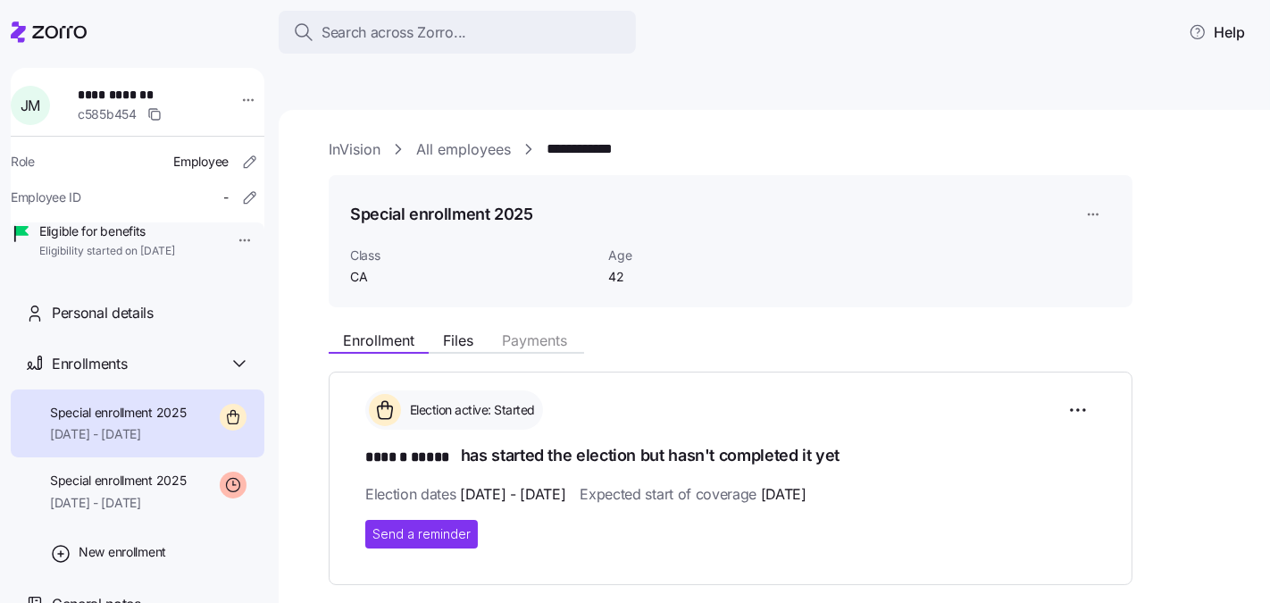
scroll to position [328, 0]
